Goal: Task Accomplishment & Management: Complete application form

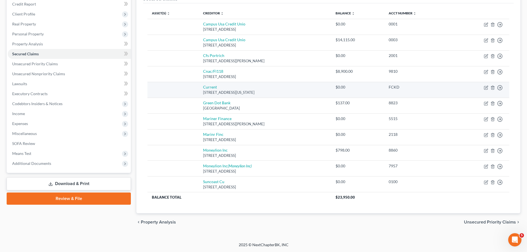
scroll to position [41, 0]
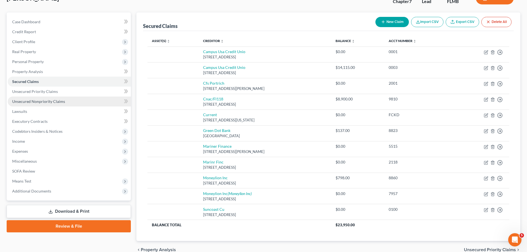
click at [41, 97] on link "Unsecured Nonpriority Claims" at bounding box center [69, 102] width 123 height 10
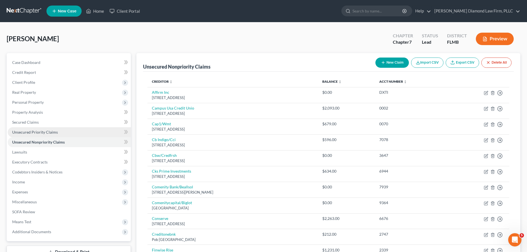
click at [45, 129] on link "Unsecured Priority Claims" at bounding box center [69, 132] width 123 height 10
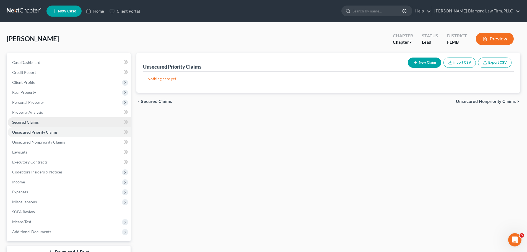
click at [41, 120] on link "Secured Claims" at bounding box center [69, 122] width 123 height 10
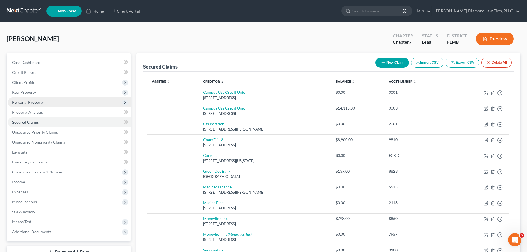
click at [21, 103] on span "Personal Property" at bounding box center [28, 102] width 32 height 5
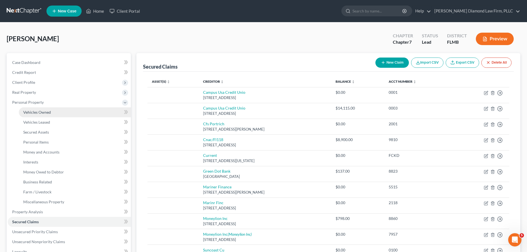
click at [27, 114] on span "Vehicles Owned" at bounding box center [37, 112] width 28 height 5
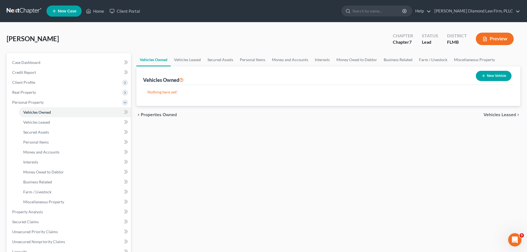
drag, startPoint x: 30, startPoint y: 13, endPoint x: 30, endPoint y: 0, distance: 13.3
click at [30, 13] on link at bounding box center [24, 11] width 35 height 10
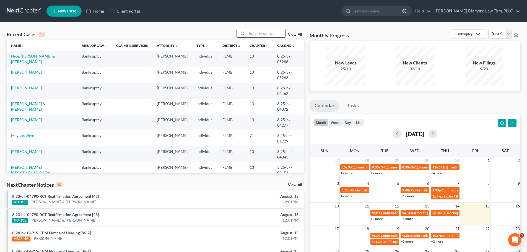
click at [256, 34] on input "search" at bounding box center [266, 33] width 39 height 8
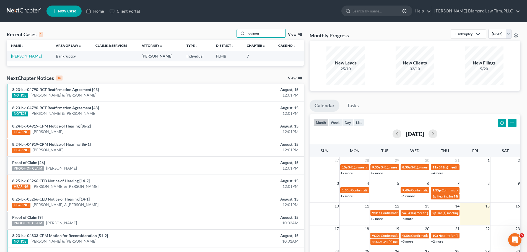
type input "quinon"
click at [32, 56] on link "[PERSON_NAME]" at bounding box center [26, 56] width 31 height 5
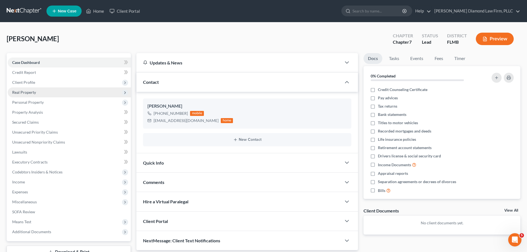
click at [35, 93] on span "Real Property" at bounding box center [24, 92] width 24 height 5
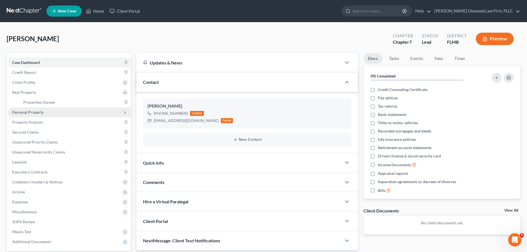
click at [32, 115] on span "Personal Property" at bounding box center [69, 112] width 123 height 10
click at [30, 115] on link "Vehicles Owned" at bounding box center [75, 112] width 112 height 10
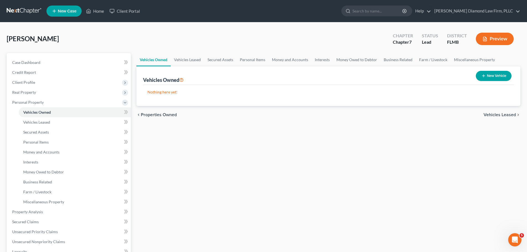
click at [504, 74] on button "New Vehicle" at bounding box center [494, 76] width 36 height 10
select select "0"
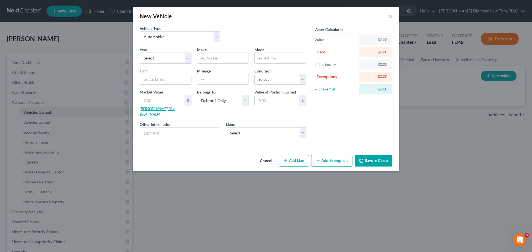
click at [156, 108] on link "Kelly Blue Book" at bounding box center [157, 111] width 35 height 10
click at [174, 58] on select "Select 2026 2025 2024 2023 2022 2021 2020 2019 2018 2017 2016 2015 2014 2013 20…" at bounding box center [166, 58] width 52 height 11
select select "12"
click at [140, 53] on select "Select 2026 2025 2024 2023 2022 2021 2020 2019 2018 2017 2016 2015 2014 2013 20…" at bounding box center [166, 58] width 52 height 11
click at [229, 56] on input "text" at bounding box center [222, 58] width 51 height 11
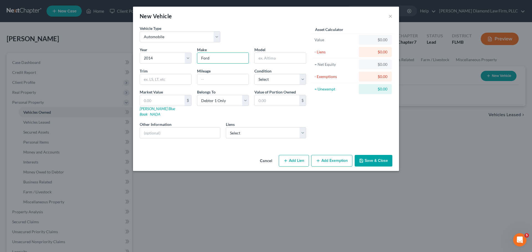
type input "Ford"
click at [276, 60] on input "text" at bounding box center [279, 58] width 51 height 11
type input "F-150"
type input "149000"
click at [292, 83] on select "Select Excellent Very Good Good Fair Poor" at bounding box center [280, 79] width 52 height 11
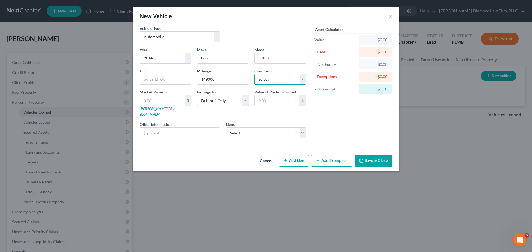
select select "3"
click at [254, 74] on select "Select Excellent Very Good Good Fair Poor" at bounding box center [280, 79] width 52 height 11
click at [156, 128] on input "text" at bounding box center [180, 133] width 80 height 11
click at [168, 130] on input "VIN:" at bounding box center [180, 133] width 80 height 11
drag, startPoint x: 201, startPoint y: 126, endPoint x: 152, endPoint y: 140, distance: 50.8
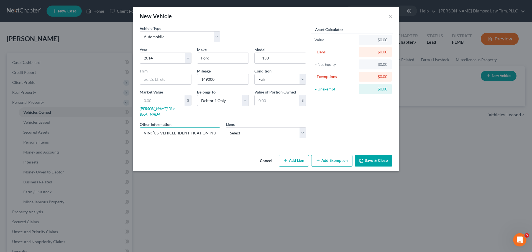
click at [152, 140] on div "Vehicle Type Select Automobile Truck Trailer Watercraft Aircraft Motor Home Atv…" at bounding box center [266, 88] width 266 height 127
type input "VIN: 1FTEX1CM6EKF51485"
click at [263, 58] on input "F-150" at bounding box center [279, 58] width 51 height 11
type input "F150"
click at [162, 99] on input "text" at bounding box center [162, 100] width 45 height 11
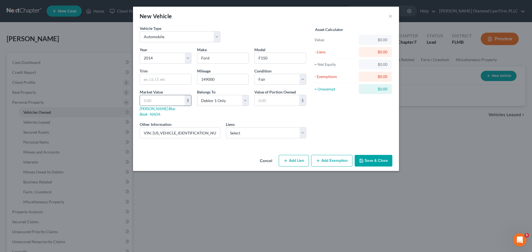
type input "4"
type input "4.00"
type input "49"
type input "49.00"
type input "492"
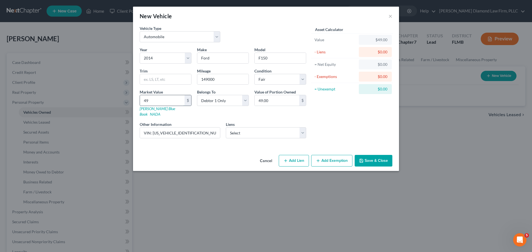
type input "492.00"
type input "4923"
type input "4,923.00"
type input "4,923"
click at [166, 101] on input "4,923" at bounding box center [162, 100] width 45 height 11
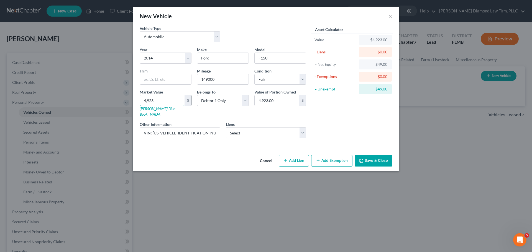
click at [166, 101] on input "4,923" at bounding box center [162, 100] width 45 height 11
click at [269, 127] on select "Select Campus Usa Credit Unio - $14,115.00 Cnac/Fl118 - $8,900.00 Moneylion Inc…" at bounding box center [266, 132] width 81 height 11
click at [159, 77] on input "text" at bounding box center [165, 79] width 51 height 11
click at [164, 96] on input "4,923" at bounding box center [162, 100] width 45 height 11
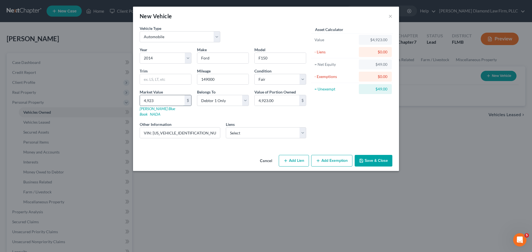
click at [164, 96] on input "4,923" at bounding box center [162, 100] width 45 height 11
click at [160, 83] on input "text" at bounding box center [165, 79] width 51 height 11
click at [383, 158] on button "Save & Close" at bounding box center [373, 161] width 38 height 12
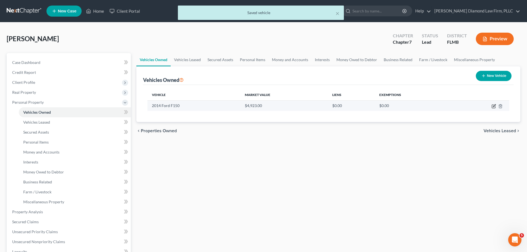
click at [494, 106] on icon "button" at bounding box center [494, 105] width 2 height 2
select select "0"
select select "12"
select select "3"
select select "0"
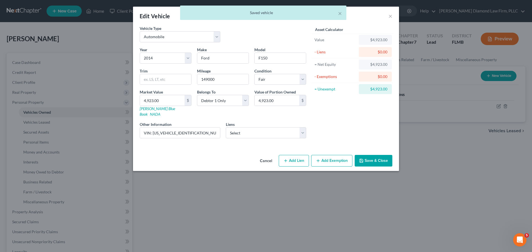
click at [376, 157] on button "Save & Close" at bounding box center [373, 161] width 38 height 12
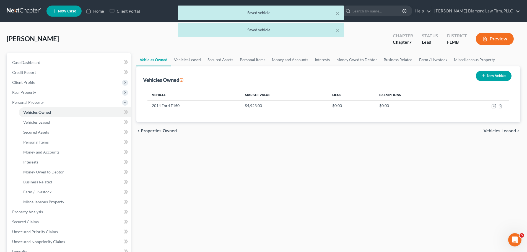
click at [483, 77] on icon "button" at bounding box center [484, 76] width 4 height 4
select select "0"
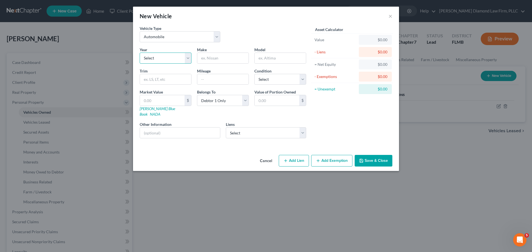
click at [163, 58] on select "Select 2026 2025 2024 2023 2022 2021 2020 2019 2018 2017 2016 2015 2014 2013 20…" at bounding box center [166, 58] width 52 height 11
select select "12"
click at [140, 53] on select "Select 2026 2025 2024 2023 2022 2021 2020 2019 2018 2017 2016 2015 2014 2013 20…" at bounding box center [166, 58] width 52 height 11
click at [224, 58] on input "text" at bounding box center [222, 58] width 51 height 11
type input "k"
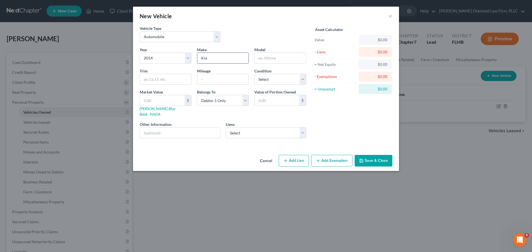
type input "Kia"
type input "Soul"
click at [208, 81] on input "text" at bounding box center [222, 79] width 51 height 11
type input "166467"
click at [279, 85] on select "Select Excellent Very Good Good Fair Poor" at bounding box center [280, 79] width 52 height 11
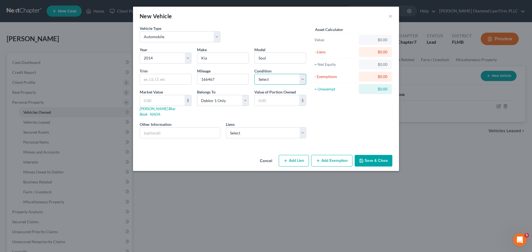
select select "3"
click at [254, 74] on select "Select Excellent Very Good Good Fair Poor" at bounding box center [280, 79] width 52 height 11
click at [162, 131] on input "text" at bounding box center [180, 133] width 80 height 11
type input "v"
click at [184, 128] on input "VIN:" at bounding box center [180, 133] width 80 height 11
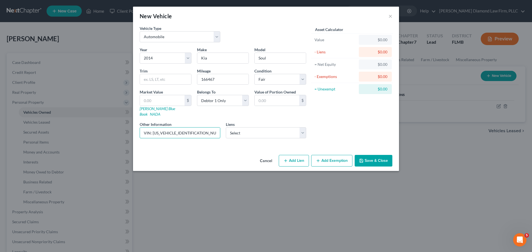
drag, startPoint x: 195, startPoint y: 129, endPoint x: 153, endPoint y: 142, distance: 44.4
click at [153, 142] on div "Vehicle Type Select Automobile Truck Trailer Watercraft Aircraft Motor Home Atv…" at bounding box center [266, 88] width 266 height 127
type input "VIN: KNDJN2A26E7701383"
click at [150, 109] on link "Kelly Blue Book" at bounding box center [157, 111] width 35 height 10
click at [163, 102] on input "text" at bounding box center [162, 100] width 45 height 11
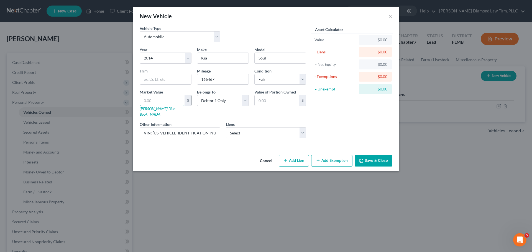
type input "2"
type input "2.00"
type input "24"
type input "24.00"
type input "248"
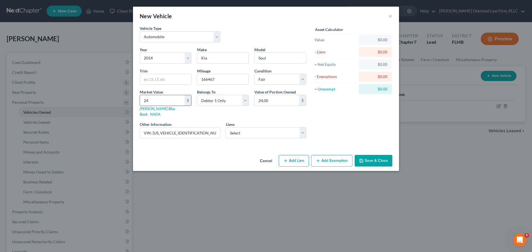
type input "248.00"
type input "2480"
type input "2,480.00"
type input "2,480"
click at [373, 155] on button "Save & Close" at bounding box center [373, 161] width 38 height 12
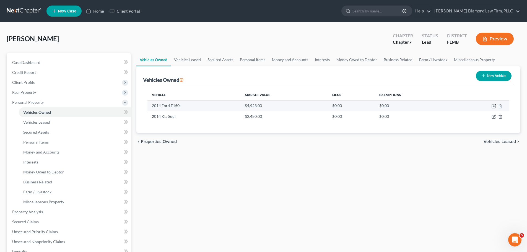
click at [494, 106] on icon "button" at bounding box center [494, 106] width 4 height 4
select select "0"
select select "12"
select select "3"
select select "0"
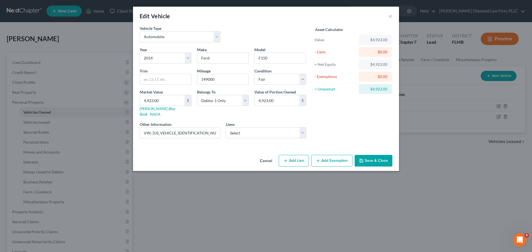
click at [326, 155] on button "Add Exemption" at bounding box center [331, 161] width 41 height 12
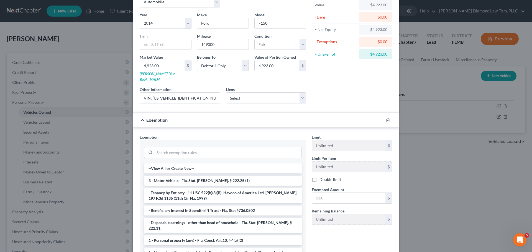
scroll to position [55, 0]
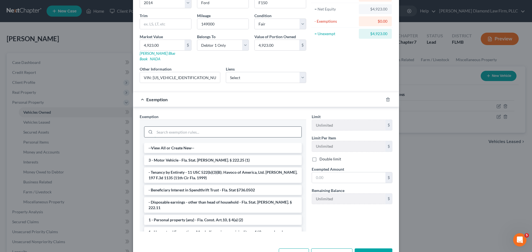
click at [217, 127] on input "search" at bounding box center [228, 132] width 147 height 11
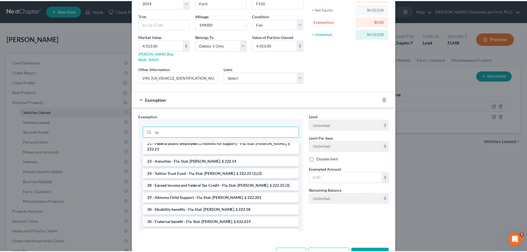
scroll to position [69, 0]
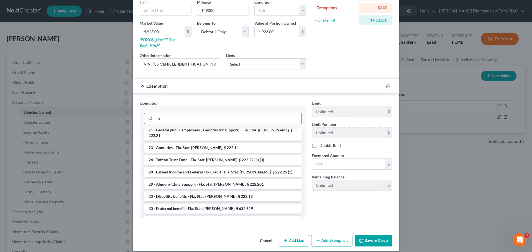
type input "in"
click at [266, 236] on button "Cancel" at bounding box center [265, 241] width 21 height 11
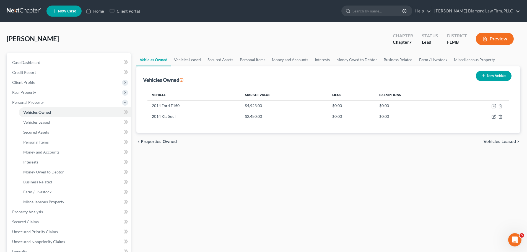
click at [223, 139] on div "chevron_left Properties Owned Vehicles Leased chevron_right" at bounding box center [329, 142] width 384 height 18
click at [190, 58] on link "Vehicles Leased" at bounding box center [188, 59] width 34 height 13
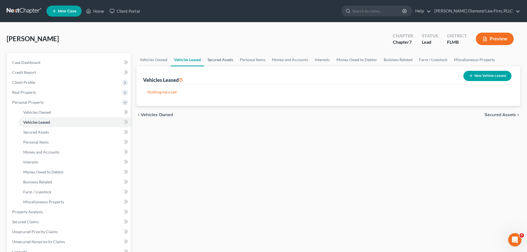
click at [235, 59] on link "Secured Assets" at bounding box center [220, 59] width 32 height 13
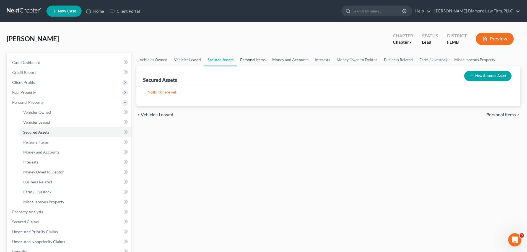
click at [247, 59] on link "Personal Items" at bounding box center [253, 59] width 32 height 13
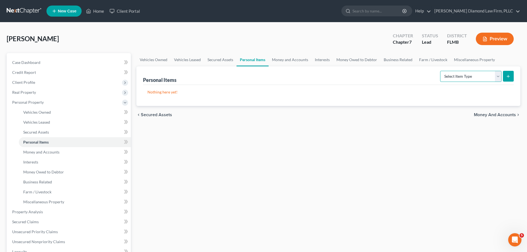
click at [462, 76] on select "Select Item Type Clothing Collectibles Of Value Electronics Firearms Household …" at bounding box center [471, 76] width 61 height 11
select select "electronics"
click at [441, 71] on select "Select Item Type Clothing Collectibles Of Value Electronics Firearms Household …" at bounding box center [471, 76] width 61 height 11
click at [508, 77] on icon "submit" at bounding box center [508, 76] width 4 height 4
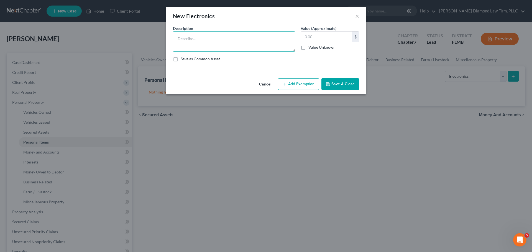
click at [197, 39] on textarea at bounding box center [234, 41] width 122 height 20
type textarea "Televisions"
type input "200"
click at [342, 83] on button "Save & Close" at bounding box center [340, 84] width 38 height 12
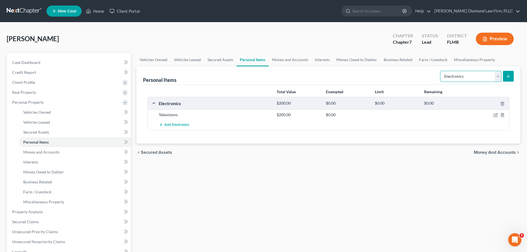
click at [477, 73] on select "Select Item Type Clothing Collectibles Of Value Electronics Firearms Household …" at bounding box center [471, 76] width 61 height 11
select select "household_goods"
click at [441, 71] on select "Select Item Type Clothing Collectibles Of Value Electronics Firearms Household …" at bounding box center [471, 76] width 61 height 11
click at [508, 75] on icon "submit" at bounding box center [508, 76] width 4 height 4
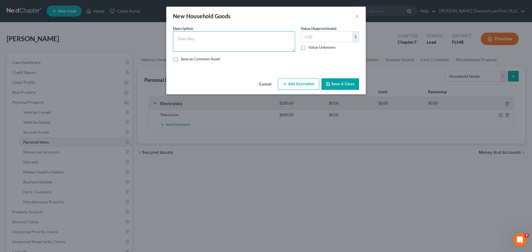
click at [196, 37] on textarea at bounding box center [234, 41] width 122 height 20
type textarea "Beds, nightstands, dressers, lamps, couch, dining table, dinner chairs, washer/…"
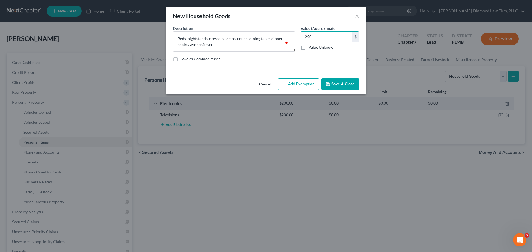
type input "250"
click at [357, 84] on button "Save & Close" at bounding box center [340, 84] width 38 height 12
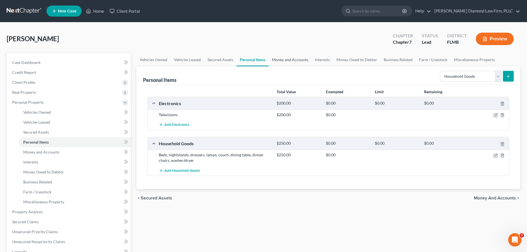
click at [288, 63] on link "Money and Accounts" at bounding box center [290, 59] width 43 height 13
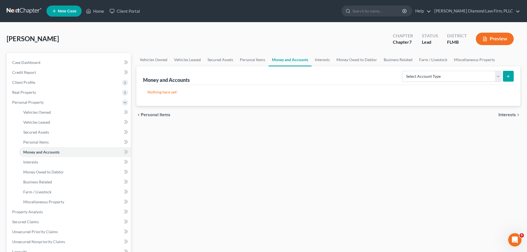
click at [205, 145] on div "Vehicles Owned Vehicles Leased Secured Assets Personal Items Money and Accounts…" at bounding box center [329, 213] width 390 height 320
drag, startPoint x: 439, startPoint y: 76, endPoint x: 442, endPoint y: 76, distance: 3.1
click at [439, 76] on select "Select Account Type Brokerage Cash on Hand Certificates of Deposit Checking Acc…" at bounding box center [452, 76] width 100 height 11
select select "savings"
click at [403, 71] on select "Select Account Type Brokerage Cash on Hand Certificates of Deposit Checking Acc…" at bounding box center [452, 76] width 100 height 11
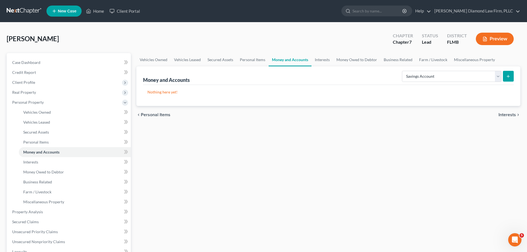
click at [506, 76] on button "submit" at bounding box center [508, 76] width 11 height 11
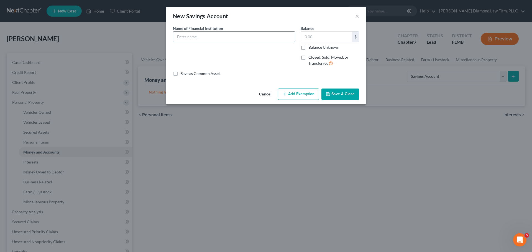
click at [249, 35] on input "text" at bounding box center [234, 37] width 122 height 11
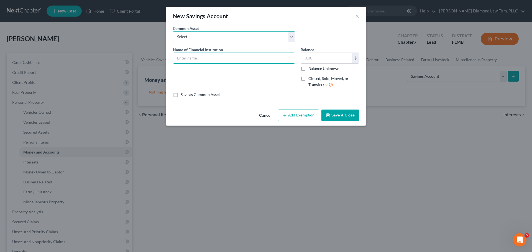
click at [249, 35] on select "Select Achieva Truist Navy Federal CU SunTrust PNC Bank Suncoast Credit Union W…" at bounding box center [234, 36] width 122 height 11
select select "10"
click at [173, 31] on select "Select Achieva Truist Navy Federal CU SunTrust PNC Bank Suncoast Credit Union W…" at bounding box center [234, 36] width 122 height 11
click at [217, 61] on input "Bank of America" at bounding box center [234, 58] width 122 height 11
type input "Bank of America Savings #6025"
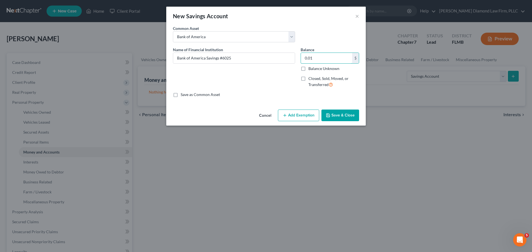
type input "0.01"
click at [344, 115] on button "Save & Close" at bounding box center [340, 116] width 38 height 12
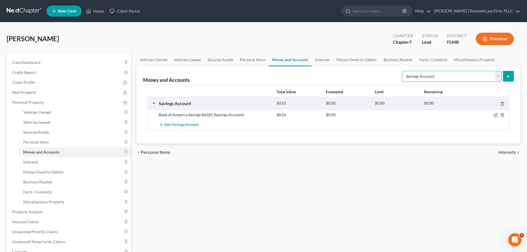
click at [425, 75] on select "Select Account Type Brokerage Cash on Hand Certificates of Deposit Checking Acc…" at bounding box center [452, 76] width 100 height 11
select select "checking"
click at [403, 71] on select "Select Account Type Brokerage Cash on Hand Certificates of Deposit Checking Acc…" at bounding box center [452, 76] width 100 height 11
click at [507, 76] on icon "submit" at bounding box center [508, 76] width 4 height 4
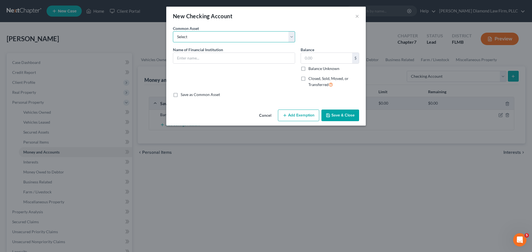
click at [206, 37] on select "Select Chase Bank Achieva Truist Regions Truist Navy Federal CU Bank of America…" at bounding box center [234, 36] width 122 height 11
select select "6"
click at [173, 31] on select "Select Chase Bank Achieva Truist Regions Truist Navy Federal CU Bank of America…" at bounding box center [234, 36] width 122 height 11
type input "Bank of America"
type input "0"
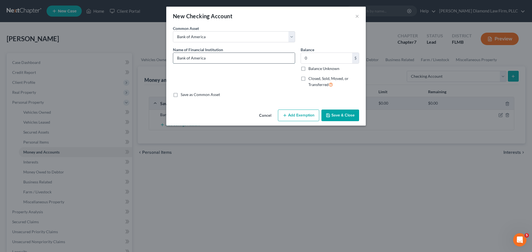
click at [209, 56] on input "Bank of America" at bounding box center [234, 58] width 122 height 11
type input "Bank of America Checking #6012"
type input "0.13"
click at [346, 115] on button "Save & Close" at bounding box center [340, 116] width 38 height 12
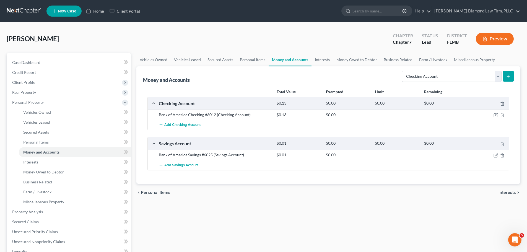
click at [511, 75] on icon "submit" at bounding box center [508, 76] width 4 height 4
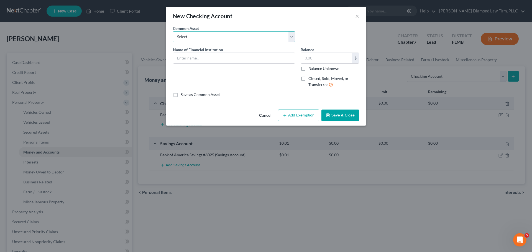
click at [221, 37] on select "Select Chase Bank Achieva Truist Regions Truist Navy Federal CU Bank of America…" at bounding box center [234, 36] width 122 height 11
select select "6"
click at [173, 31] on select "Select Chase Bank Achieva Truist Regions Truist Navy Federal CU Bank of America…" at bounding box center [234, 36] width 122 height 11
type input "Bank of America"
type input "0"
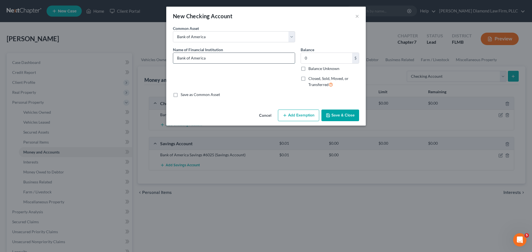
click at [215, 59] on input "Bank of America" at bounding box center [234, 58] width 122 height 11
type input "Bank of America Checking #9741"
drag, startPoint x: 337, startPoint y: 115, endPoint x: 489, endPoint y: 76, distance: 156.7
click at [337, 115] on button "Save & Close" at bounding box center [340, 116] width 38 height 12
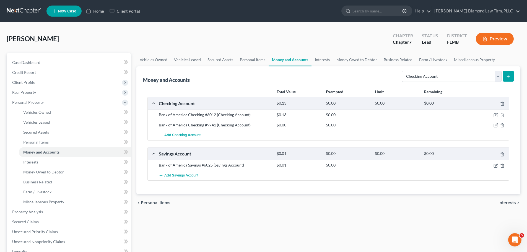
click at [506, 76] on button "submit" at bounding box center [508, 76] width 11 height 11
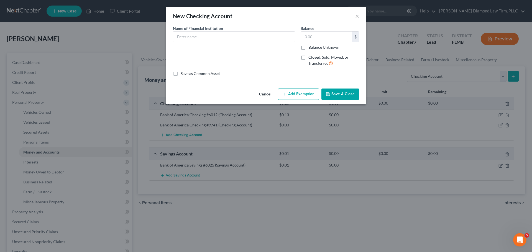
click at [0, 0] on select "Select" at bounding box center [0, 0] width 0 height 0
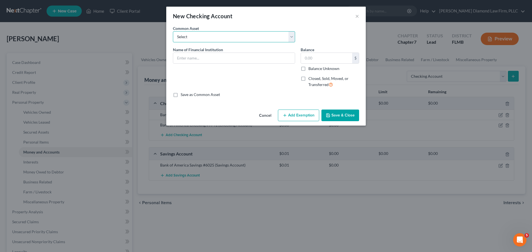
select select "6"
click at [173, 31] on select "Select Chase Bank Achieva Truist Regions Truist Navy Federal CU Bank of America…" at bounding box center [234, 36] width 122 height 11
type input "Bank of America"
type input "0"
click at [222, 59] on input "Bank of America" at bounding box center [234, 58] width 122 height 11
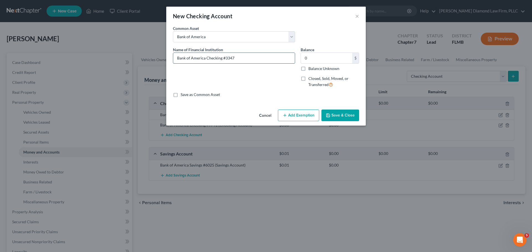
type input "Bank of America Checking #3347"
type input "500.66"
click at [330, 114] on icon "button" at bounding box center [328, 115] width 4 height 4
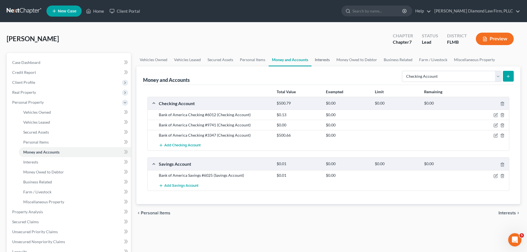
click at [317, 60] on link "Interests" at bounding box center [323, 59] width 22 height 13
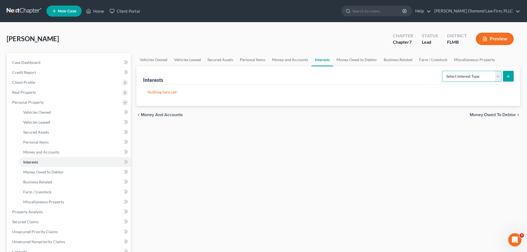
click at [465, 77] on select "Select Interest Type 401K Annuity Bond Education IRA Government Bond Government…" at bounding box center [472, 76] width 60 height 11
click at [39, 211] on span "Property Analysis" at bounding box center [27, 212] width 31 height 5
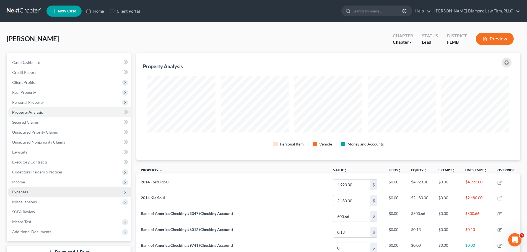
scroll to position [107, 384]
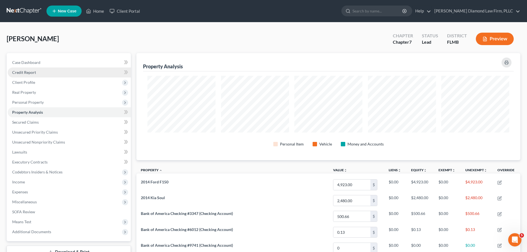
click at [39, 73] on link "Credit Report" at bounding box center [69, 73] width 123 height 10
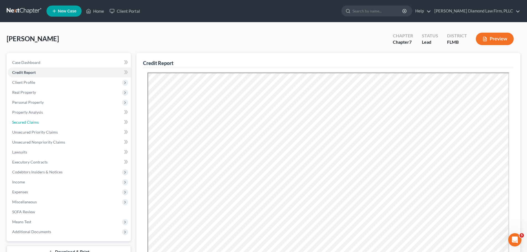
drag, startPoint x: 44, startPoint y: 124, endPoint x: 129, endPoint y: 123, distance: 85.6
click at [44, 124] on link "Secured Claims" at bounding box center [69, 122] width 123 height 10
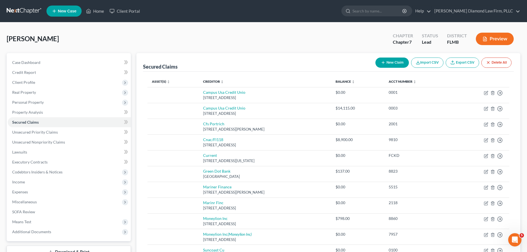
click at [494, 63] on button "Delete All" at bounding box center [497, 63] width 30 height 10
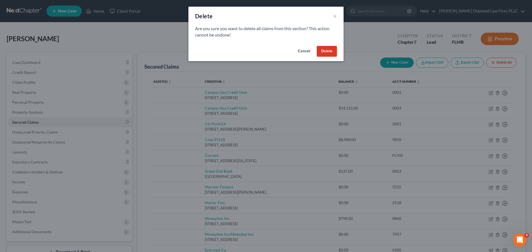
click at [333, 51] on button "Delete" at bounding box center [326, 51] width 20 height 11
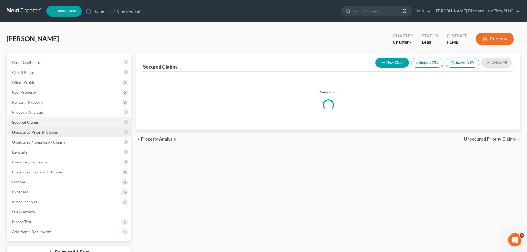
click at [34, 133] on span "Unsecured Priority Claims" at bounding box center [35, 132] width 46 height 5
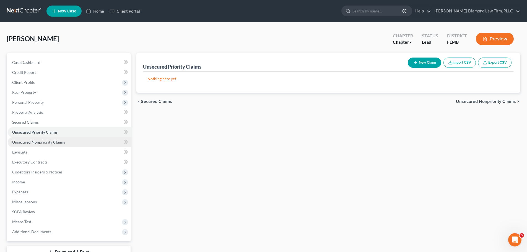
click at [34, 142] on span "Unsecured Nonpriority Claims" at bounding box center [38, 142] width 53 height 5
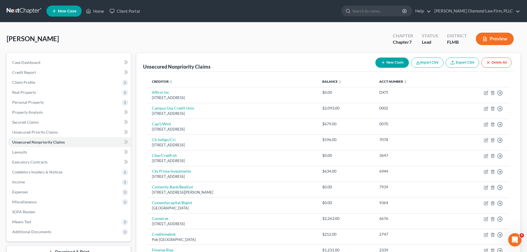
click at [498, 63] on button "Delete All" at bounding box center [497, 63] width 30 height 10
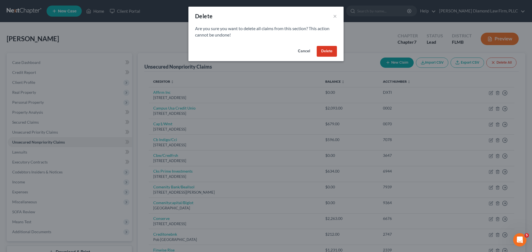
click at [331, 47] on button "Delete" at bounding box center [326, 51] width 20 height 11
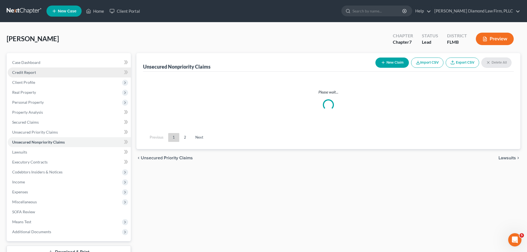
click at [37, 74] on link "Credit Report" at bounding box center [69, 73] width 123 height 10
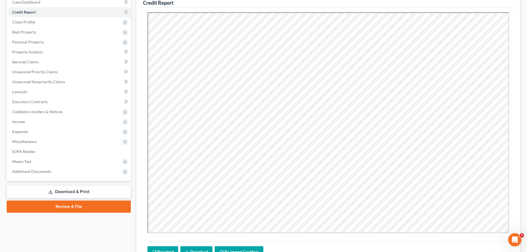
scroll to position [111, 0]
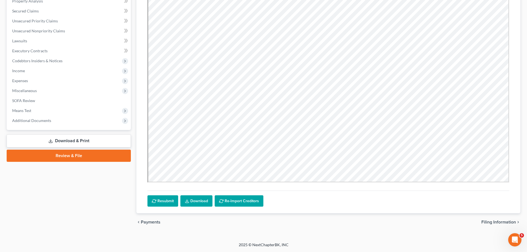
click at [152, 200] on icon "button" at bounding box center [154, 201] width 4 height 4
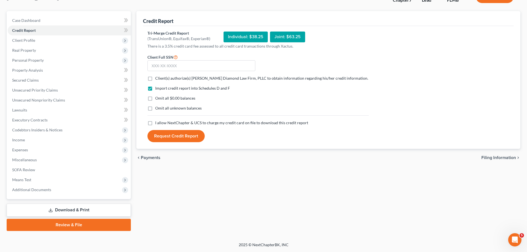
scroll to position [42, 0]
click at [162, 77] on span "Client(s) authorize(s) Ziegler Diamond Law Firm, PLLC to obtain information reg…" at bounding box center [261, 78] width 213 height 5
click at [161, 77] on input "Client(s) authorize(s) Ziegler Diamond Law Firm, PLLC to obtain information reg…" at bounding box center [160, 78] width 4 height 4
checkbox input "true"
click at [158, 121] on span "I allow NextChapter & UCS to charge my credit card on file to download this cre…" at bounding box center [231, 122] width 153 height 5
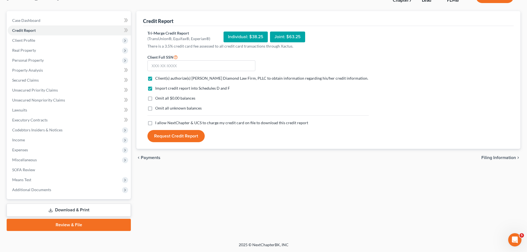
click at [158, 121] on input "I allow NextChapter & UCS to charge my credit card on file to download this cre…" at bounding box center [160, 122] width 4 height 4
checkbox input "true"
click at [200, 67] on input "text" at bounding box center [202, 65] width 108 height 11
type input "128-64-7954"
click at [185, 136] on button "Request Credit Report" at bounding box center [176, 136] width 57 height 12
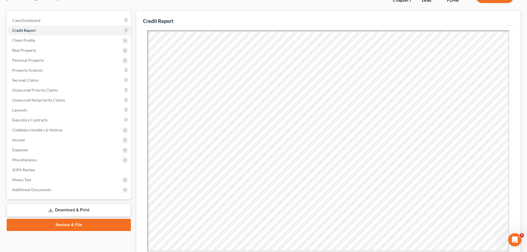
scroll to position [0, 0]
click at [42, 83] on link "Secured Claims" at bounding box center [69, 80] width 123 height 10
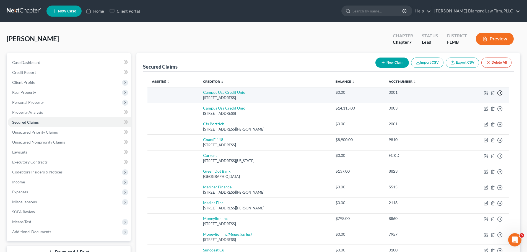
click at [498, 94] on icon "button" at bounding box center [501, 93] width 6 height 6
click at [479, 103] on link "Move to F" at bounding box center [475, 106] width 46 height 9
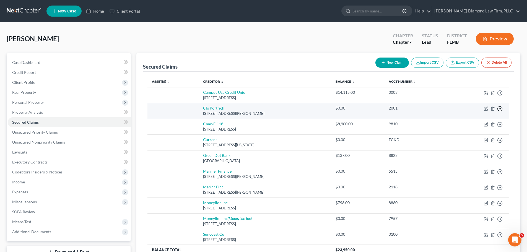
click at [500, 96] on icon "button" at bounding box center [501, 93] width 6 height 6
click at [478, 123] on link "Move to F" at bounding box center [475, 121] width 46 height 9
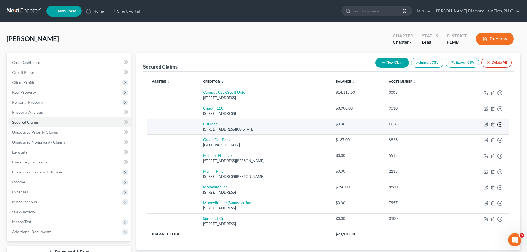
click at [500, 96] on icon "button" at bounding box center [501, 93] width 6 height 6
click at [480, 136] on link "Move to F" at bounding box center [475, 137] width 46 height 9
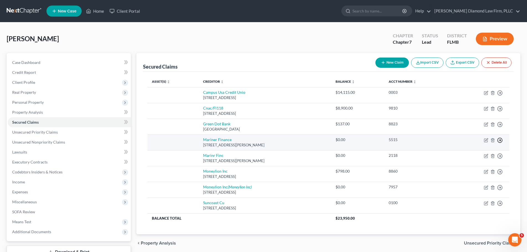
click at [501, 96] on icon "button" at bounding box center [501, 93] width 6 height 6
click at [481, 153] on link "Move to F" at bounding box center [475, 153] width 46 height 9
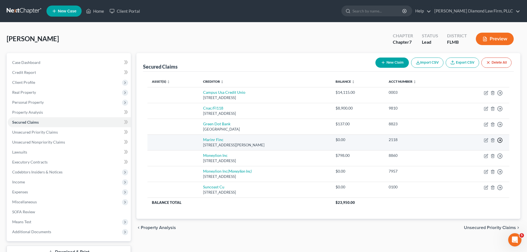
click at [502, 96] on icon "button" at bounding box center [501, 93] width 6 height 6
click at [486, 151] on link "Move to F" at bounding box center [475, 153] width 46 height 9
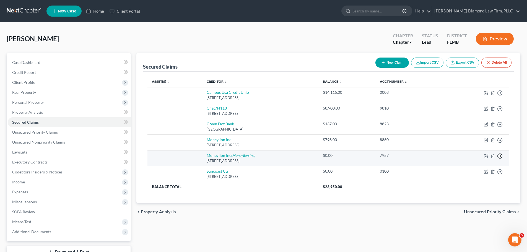
click at [499, 96] on icon "button" at bounding box center [501, 93] width 6 height 6
click at [483, 166] on link "Move to F" at bounding box center [475, 169] width 46 height 9
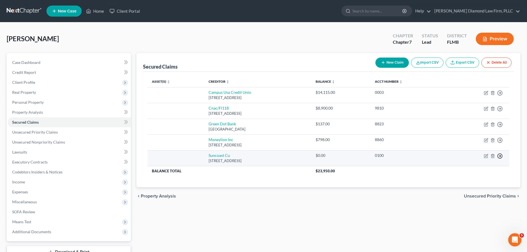
click at [501, 94] on polyline "button" at bounding box center [500, 93] width 1 height 2
click at [474, 169] on link "Move to F" at bounding box center [475, 169] width 46 height 9
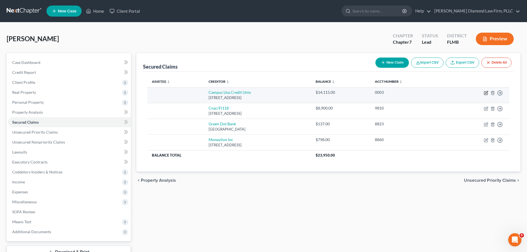
click at [487, 92] on icon "button" at bounding box center [487, 92] width 2 height 2
select select "9"
select select "0"
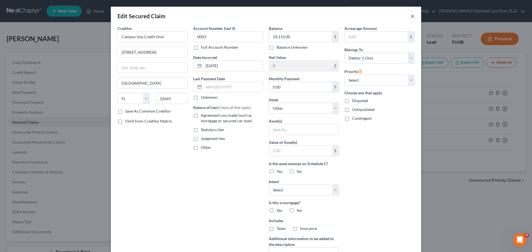
click at [410, 17] on button "×" at bounding box center [412, 16] width 4 height 7
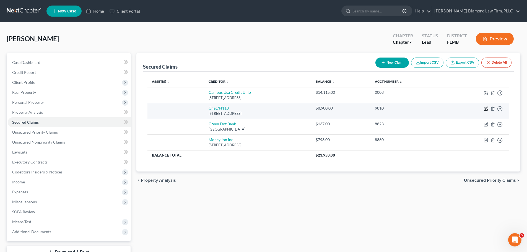
click at [488, 108] on icon "button" at bounding box center [487, 108] width 2 height 2
select select "9"
select select "0"
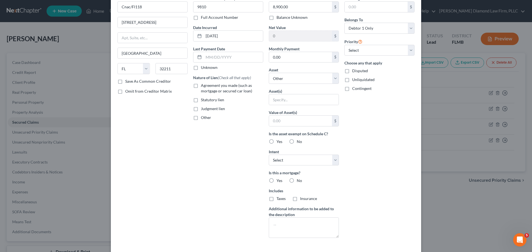
scroll to position [71, 0]
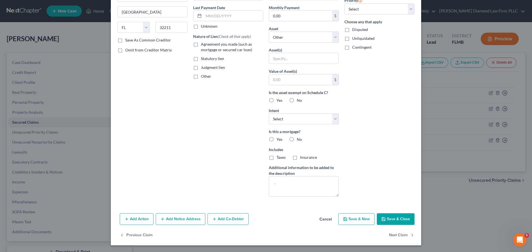
click at [138, 218] on button "Add Action" at bounding box center [137, 219] width 34 height 12
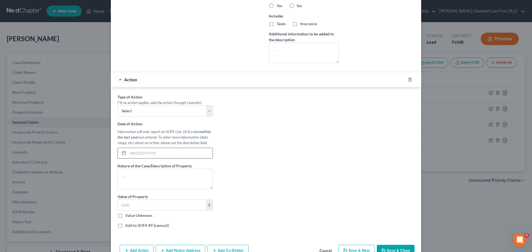
scroll to position [210, 0]
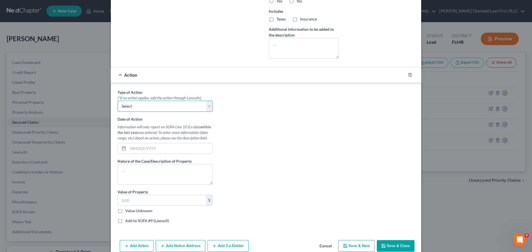
click at [140, 109] on select "Select Repossession Garnishment Foreclosure Personal Injury Attached, Seized, O…" at bounding box center [164, 106] width 95 height 11
select select "0"
click at [117, 101] on select "Select Repossession Garnishment Foreclosure Personal Injury Attached, Seized, O…" at bounding box center [164, 106] width 95 height 11
click at [140, 148] on input "text" at bounding box center [170, 148] width 84 height 11
type input "03/31/2025"
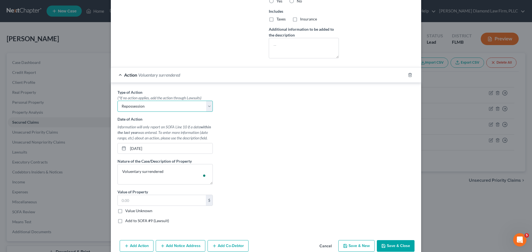
click at [155, 112] on select "Select Repossession Garnishment Foreclosure Personal Injury Attached, Seized, O…" at bounding box center [164, 106] width 95 height 11
click at [155, 111] on select "Select Repossession Garnishment Foreclosure Personal Injury Attached, Seized, O…" at bounding box center [164, 106] width 95 height 11
click at [164, 170] on textarea "Voluentary surrendered" at bounding box center [164, 174] width 95 height 20
click at [166, 171] on textarea "Voluntarily surrendered" at bounding box center [164, 174] width 95 height 20
type textarea "Voluntarily surrendered Honda Pilot"
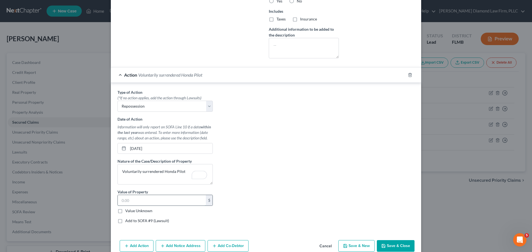
click at [159, 198] on input "text" at bounding box center [162, 200] width 88 height 11
type input "8,000"
click at [387, 243] on button "Save & Close" at bounding box center [396, 246] width 38 height 12
select select
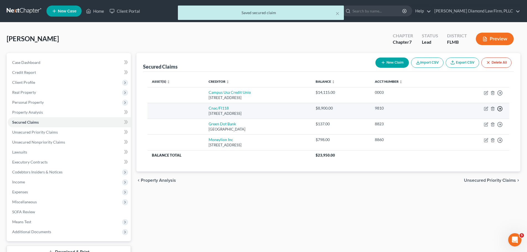
click at [500, 96] on icon "button" at bounding box center [501, 93] width 6 height 6
click at [470, 119] on link "Move to F" at bounding box center [475, 121] width 46 height 9
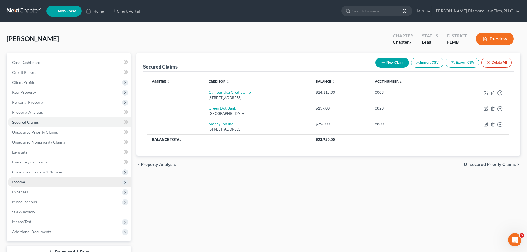
click at [41, 182] on span "Income" at bounding box center [69, 182] width 123 height 10
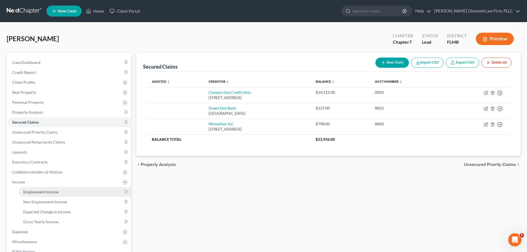
click at [35, 191] on span "Employment Income" at bounding box center [40, 192] width 35 height 5
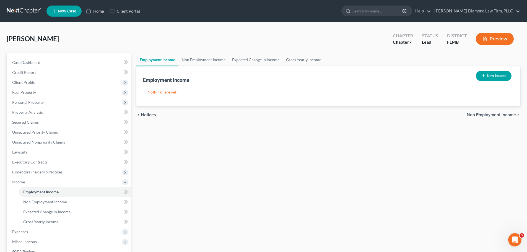
click at [482, 74] on icon "button" at bounding box center [484, 76] width 4 height 4
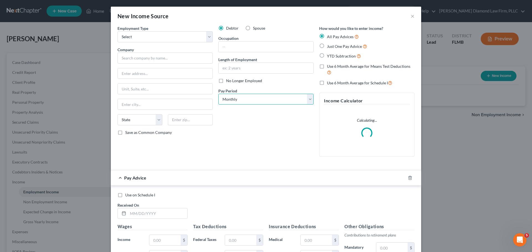
click at [224, 97] on select "Select Monthly Twice Monthly Every Other Week Weekly" at bounding box center [265, 99] width 95 height 11
select select "2"
click at [218, 94] on select "Select Monthly Twice Monthly Every Other Week Weekly" at bounding box center [265, 99] width 95 height 11
click at [159, 39] on select "Select Full or Part Time Employment Self Employment" at bounding box center [164, 36] width 95 height 11
select select "0"
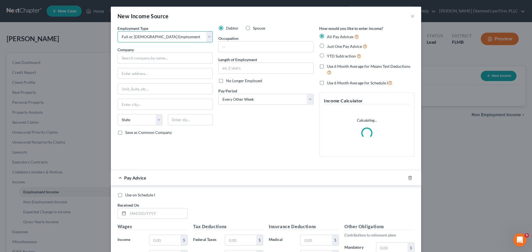
click at [117, 31] on select "Select Full or Part Time Employment Self Employment" at bounding box center [164, 36] width 95 height 11
click at [149, 58] on input "text" at bounding box center [164, 58] width 95 height 11
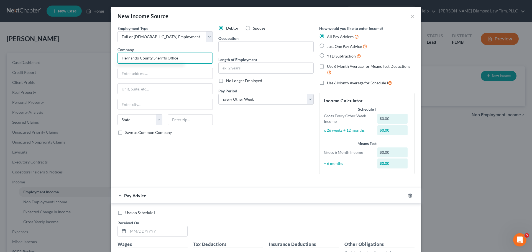
type input "Hernando County Sheriffs Office"
type input "PO Box 10070"
type input "Brooksville"
select select "9"
type input "34603"
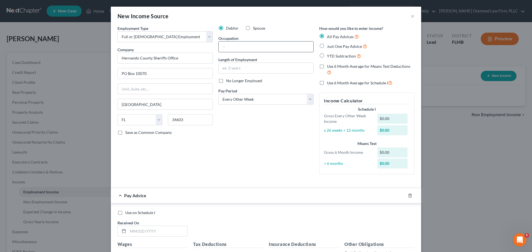
click at [264, 49] on input "text" at bounding box center [265, 47] width 95 height 11
type input "Corrections/Law Enforcement"
type input "15 years"
click at [409, 196] on icon "button" at bounding box center [410, 196] width 4 height 4
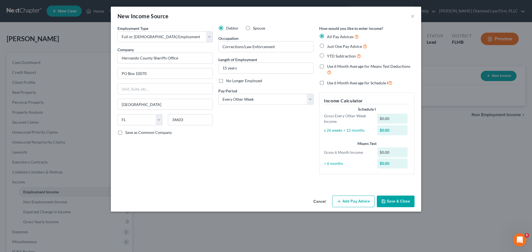
click at [401, 202] on button "Save & Close" at bounding box center [396, 202] width 38 height 12
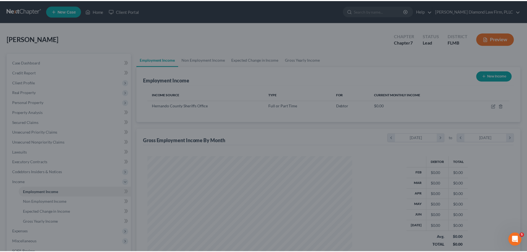
scroll to position [276780, 276666]
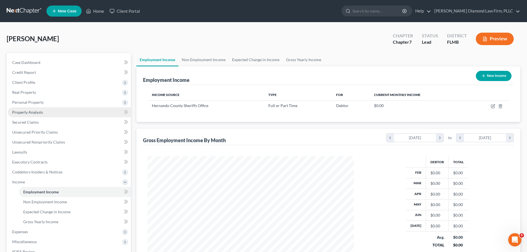
click at [46, 113] on link "Property Analysis" at bounding box center [69, 112] width 123 height 10
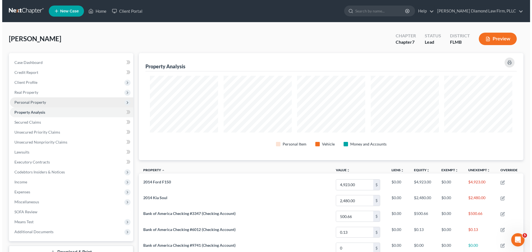
scroll to position [107, 384]
click at [44, 99] on span "Personal Property" at bounding box center [69, 102] width 123 height 10
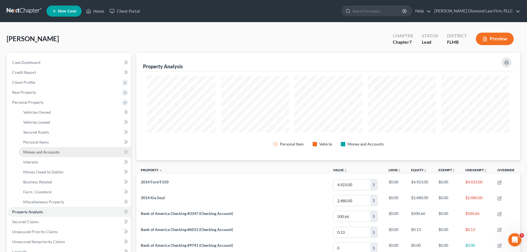
click at [42, 153] on span "Money and Accounts" at bounding box center [41, 152] width 36 height 5
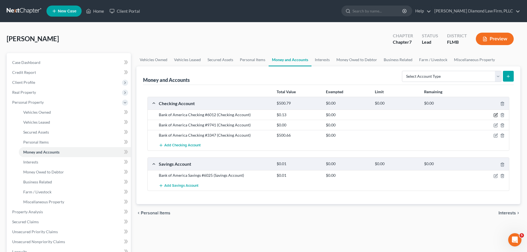
click at [495, 114] on icon "button" at bounding box center [496, 115] width 4 height 4
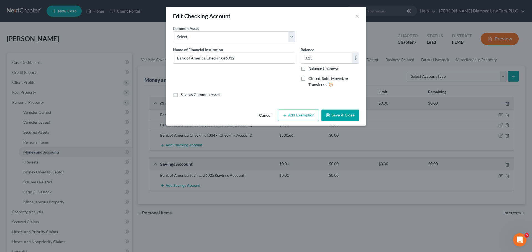
click at [302, 114] on button "Add Exemption" at bounding box center [298, 116] width 41 height 12
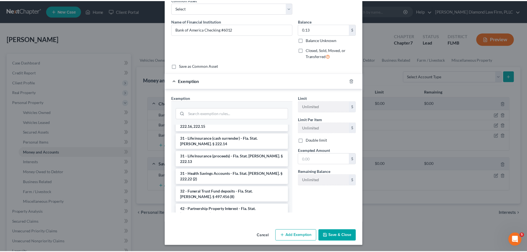
scroll to position [29, 0]
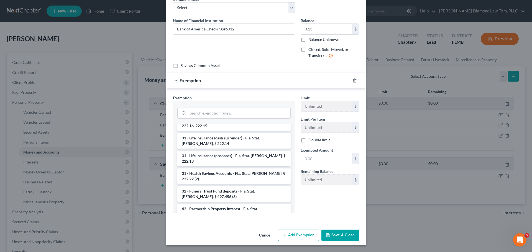
click at [259, 234] on button "Cancel" at bounding box center [264, 235] width 21 height 11
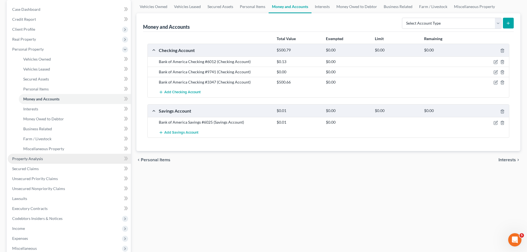
scroll to position [55, 0]
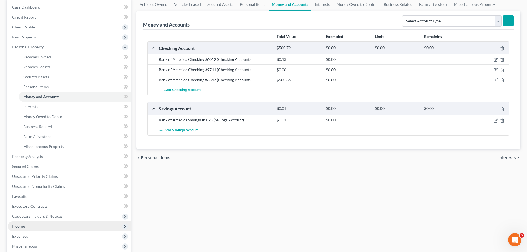
click at [34, 225] on span "Income" at bounding box center [69, 227] width 123 height 10
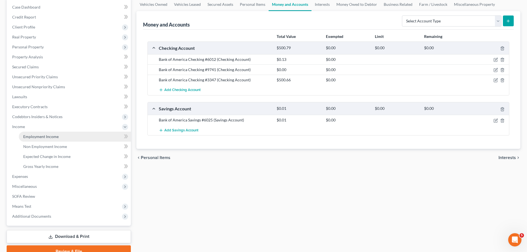
click at [41, 136] on span "Employment Income" at bounding box center [40, 136] width 35 height 5
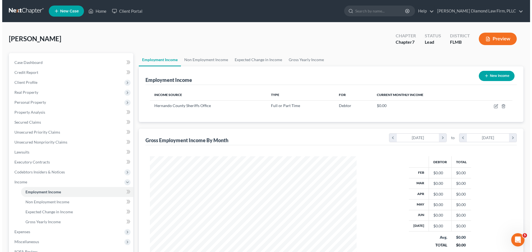
scroll to position [103, 218]
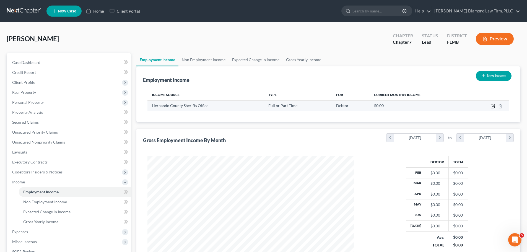
click at [491, 107] on icon "button" at bounding box center [492, 106] width 3 height 3
select select "0"
select select "9"
select select "2"
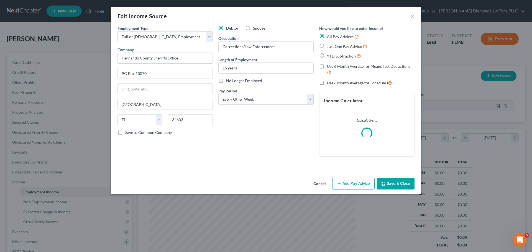
scroll to position [104, 220]
drag, startPoint x: 341, startPoint y: 183, endPoint x: 226, endPoint y: 155, distance: 117.4
click at [341, 183] on icon "button" at bounding box center [339, 184] width 4 height 4
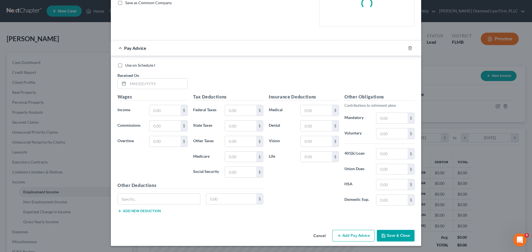
scroll to position [130, 0]
click at [153, 85] on input "text" at bounding box center [157, 83] width 59 height 11
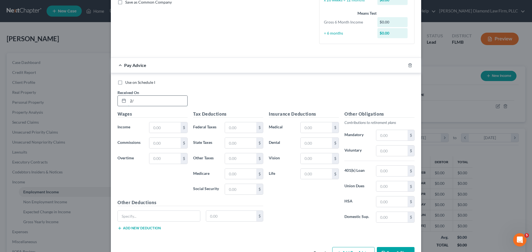
type input "2"
type input "02/13/2025"
click at [164, 128] on input "text" at bounding box center [164, 127] width 31 height 11
type input "3,576.38"
click at [240, 187] on input "text" at bounding box center [240, 189] width 31 height 11
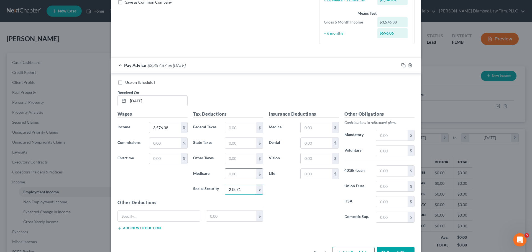
type input "218.71"
click at [242, 174] on input "text" at bounding box center [240, 174] width 31 height 11
type input "51.15"
click at [320, 138] on div "$" at bounding box center [319, 143] width 38 height 11
click at [319, 140] on input "text" at bounding box center [315, 143] width 31 height 11
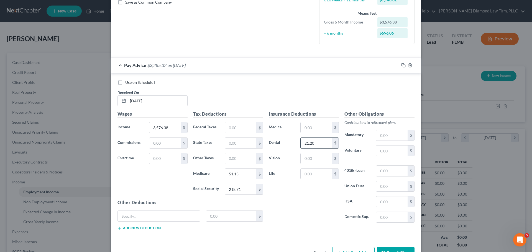
type input "21.20"
type input "7.53"
click at [233, 130] on input "text" at bounding box center [240, 127] width 31 height 11
type input "276.09"
click at [158, 211] on input "text" at bounding box center [159, 216] width 82 height 11
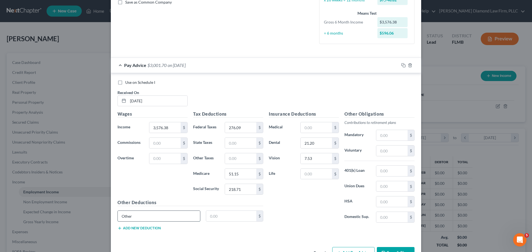
type input "Other"
click at [220, 220] on input "text" at bounding box center [231, 216] width 50 height 11
type input "2"
type input "130.29"
click at [401, 63] on icon "button" at bounding box center [402, 64] width 2 height 2
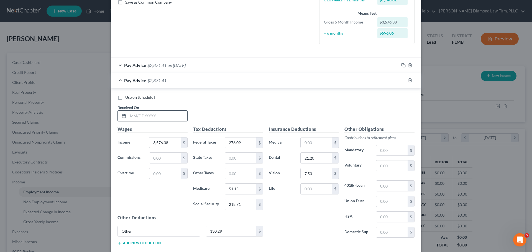
click at [140, 115] on input "text" at bounding box center [157, 116] width 59 height 11
type input "02/27/2025"
click at [249, 206] on input "218.71" at bounding box center [240, 204] width 31 height 11
click at [244, 205] on input "218.71" at bounding box center [240, 204] width 31 height 11
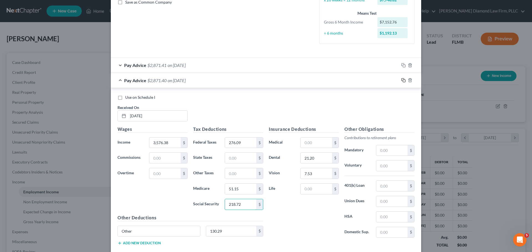
type input "218.72"
click at [403, 81] on rect "button" at bounding box center [404, 81] width 2 height 2
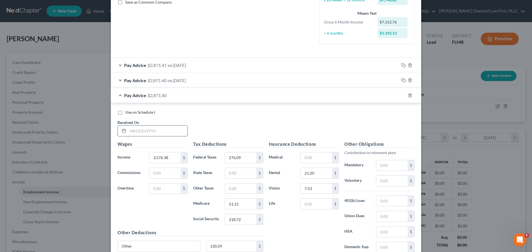
click at [143, 129] on input "text" at bounding box center [157, 131] width 59 height 11
type input "03/13/2025"
click at [237, 218] on input "218.72" at bounding box center [240, 219] width 31 height 11
click at [240, 219] on input "218.72" at bounding box center [240, 219] width 31 height 11
type input "218.71"
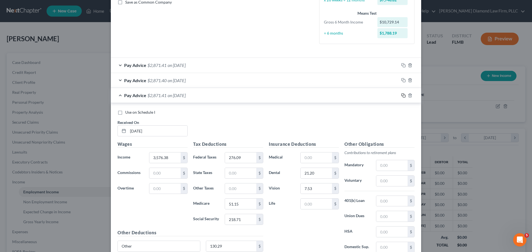
click at [401, 96] on icon "button" at bounding box center [403, 95] width 4 height 4
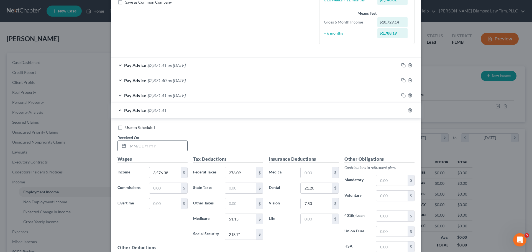
click at [164, 145] on input "text" at bounding box center [157, 146] width 59 height 11
type input "03/27/2025"
click at [241, 233] on input "218.71" at bounding box center [240, 234] width 31 height 11
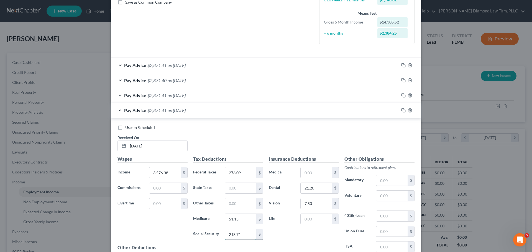
click at [241, 233] on input "218.71" at bounding box center [240, 234] width 31 height 11
click at [241, 237] on input "218.71" at bounding box center [240, 234] width 31 height 11
type input "218.72"
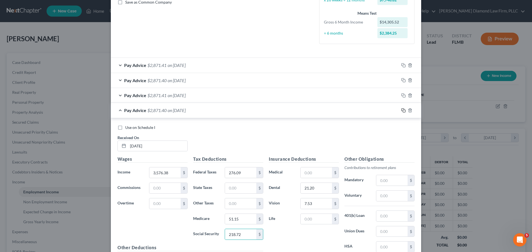
click at [401, 109] on icon "button" at bounding box center [403, 110] width 4 height 4
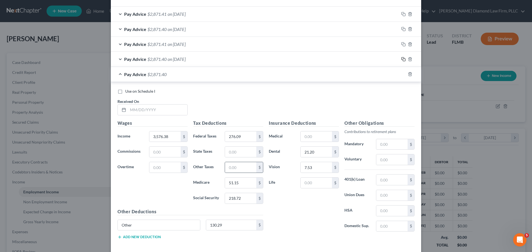
scroll to position [186, 0]
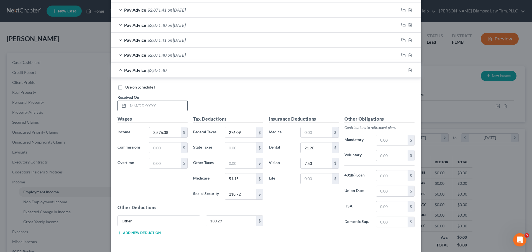
click at [153, 107] on input "text" at bounding box center [157, 106] width 59 height 11
click at [135, 112] on div "Use on Schedule I Received On *" at bounding box center [266, 99] width 302 height 31
click at [139, 104] on input "text" at bounding box center [157, 106] width 59 height 11
type input "04/10/2025"
click at [167, 131] on input "3,576.38" at bounding box center [164, 132] width 31 height 11
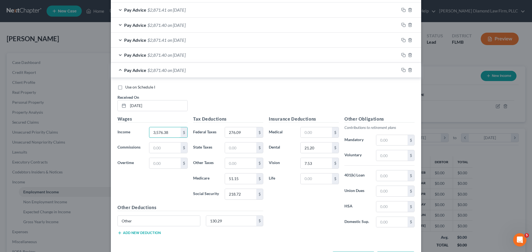
drag, startPoint x: 167, startPoint y: 131, endPoint x: 138, endPoint y: 131, distance: 29.1
click at [138, 131] on div "Income * 3,576.38 $" at bounding box center [153, 132] width 76 height 11
type input "3,811.20"
type input "326.20"
type input "54.56"
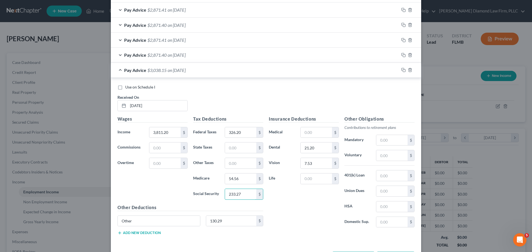
type input "233.27"
drag, startPoint x: 232, startPoint y: 221, endPoint x: 234, endPoint y: 218, distance: 3.5
click at [232, 221] on input "130.29" at bounding box center [231, 221] width 50 height 11
type input "137.34"
click at [401, 69] on icon "button" at bounding box center [403, 70] width 4 height 4
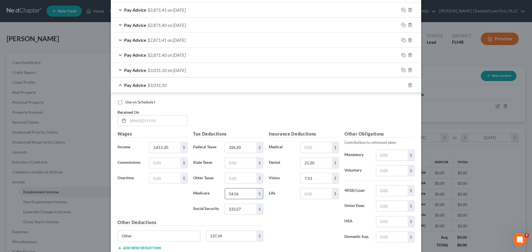
click at [245, 193] on input "54.56" at bounding box center [240, 194] width 31 height 11
click at [244, 193] on input "54.56" at bounding box center [240, 194] width 31 height 11
type input "54.55"
click at [138, 118] on input "text" at bounding box center [157, 120] width 59 height 11
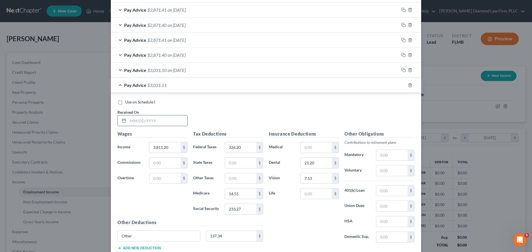
click at [134, 122] on input "text" at bounding box center [157, 120] width 59 height 11
type input "04/24/2025"
click at [401, 86] on icon "button" at bounding box center [403, 85] width 4 height 4
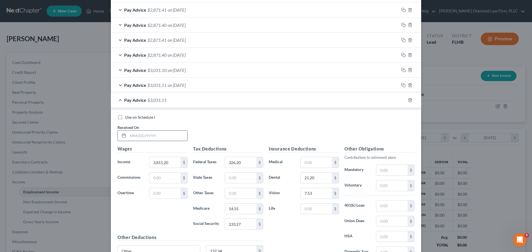
click at [150, 133] on input "text" at bounding box center [157, 136] width 59 height 11
type input "05/08/2025"
click at [242, 211] on input "54.55" at bounding box center [240, 209] width 31 height 11
click at [240, 209] on input "54.55" at bounding box center [240, 209] width 31 height 11
click at [235, 208] on input "54.55" at bounding box center [240, 209] width 31 height 11
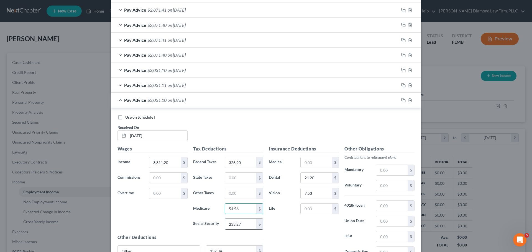
type input "54.56"
click at [243, 225] on input "233.27" at bounding box center [240, 224] width 31 height 11
click at [242, 225] on input "233.27" at bounding box center [240, 224] width 31 height 11
type input "233.28"
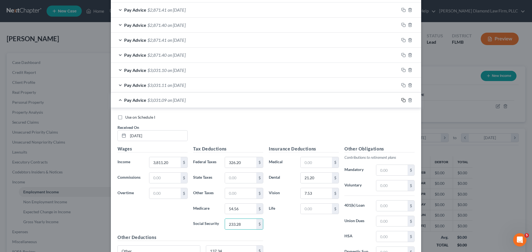
click at [401, 100] on icon "button" at bounding box center [403, 100] width 4 height 4
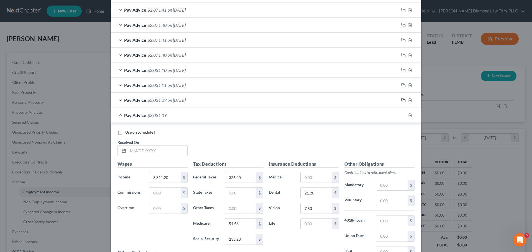
scroll to position [213, 0]
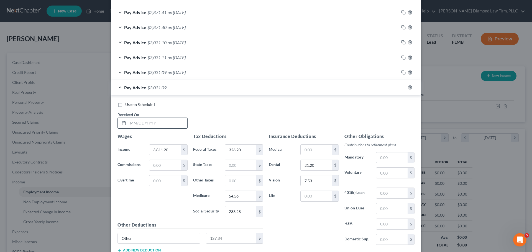
click at [149, 122] on input "text" at bounding box center [157, 123] width 59 height 11
type input "05/22/2025"
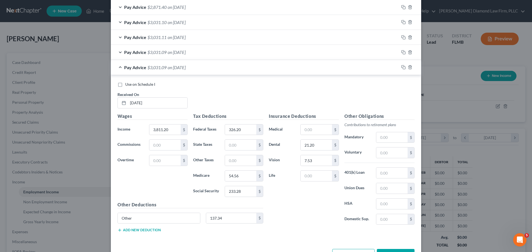
scroll to position [253, 0]
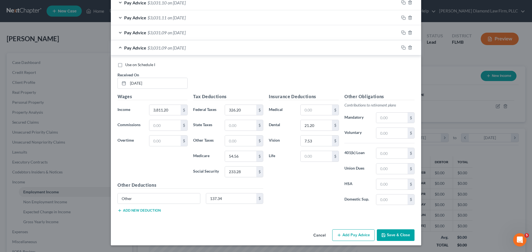
click at [143, 213] on button "Add new deduction" at bounding box center [138, 210] width 43 height 4
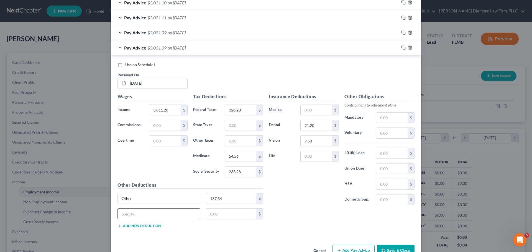
click at [139, 213] on input "text" at bounding box center [159, 214] width 82 height 11
type input "Garnishment"
type input "767.21"
click at [235, 156] on input "54.56" at bounding box center [240, 156] width 31 height 11
click at [239, 156] on input "54.56" at bounding box center [240, 156] width 31 height 11
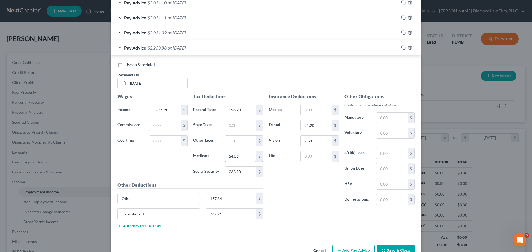
click at [239, 156] on input "54.56" at bounding box center [240, 156] width 31 height 11
type input "54.55"
type input "233.27"
click at [401, 47] on icon "button" at bounding box center [402, 47] width 2 height 2
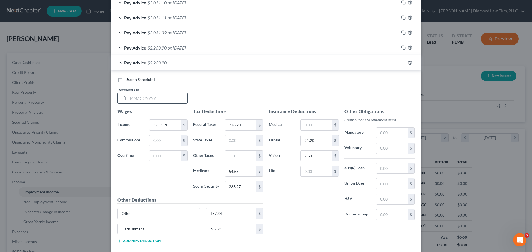
click at [152, 97] on input "text" at bounding box center [157, 98] width 59 height 11
type input "06/05/2025"
click at [240, 123] on input "326.20" at bounding box center [240, 125] width 31 height 11
type input "392.85"
click at [166, 120] on input "3,811.20" at bounding box center [164, 125] width 31 height 11
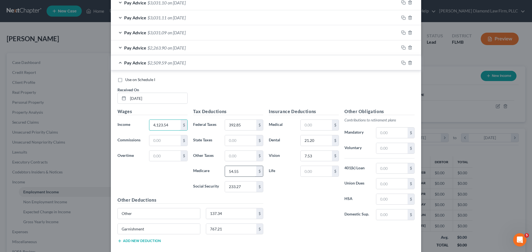
type input "4,123.54"
click at [241, 171] on input "54.55" at bounding box center [240, 171] width 31 height 11
type input "59.09"
type input "252.64"
click at [231, 210] on input "137.34" at bounding box center [231, 213] width 50 height 11
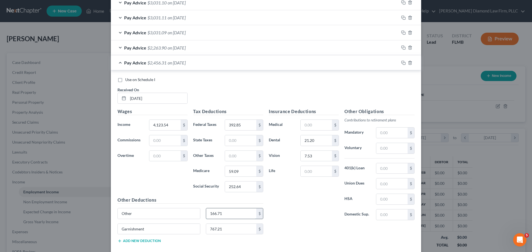
click at [234, 214] on input "166.71" at bounding box center [231, 213] width 50 height 11
type input "166.7"
click at [164, 127] on input "4,123.54" at bounding box center [164, 125] width 31 height 11
type input "4,123.54"
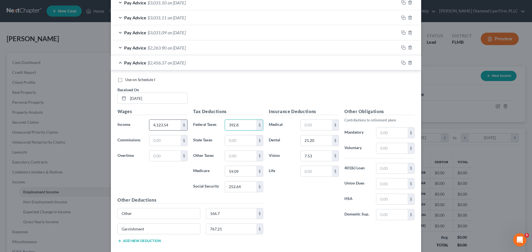
type input "392.85"
type input "59.09"
type input "252.64"
click at [217, 214] on input "166.7" at bounding box center [231, 213] width 50 height 11
drag, startPoint x: 221, startPoint y: 214, endPoint x: 193, endPoint y: 217, distance: 27.8
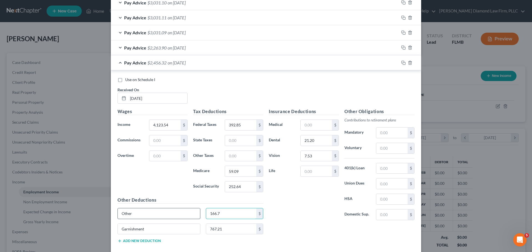
click at [193, 217] on div "Other 166.7 $" at bounding box center [190, 216] width 151 height 16
type input "146.71"
click at [401, 63] on icon "button" at bounding box center [403, 63] width 4 height 4
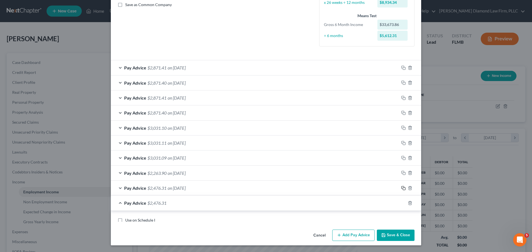
scroll to position [253, 0]
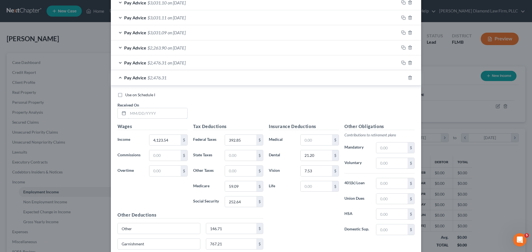
click at [152, 114] on input "text" at bounding box center [157, 113] width 59 height 11
type input "06/18/2025"
type input "3,811.20"
type input "326.20"
type input "54.56"
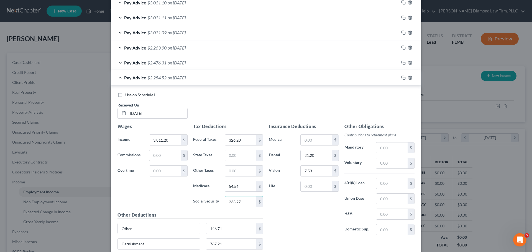
type input "233.27"
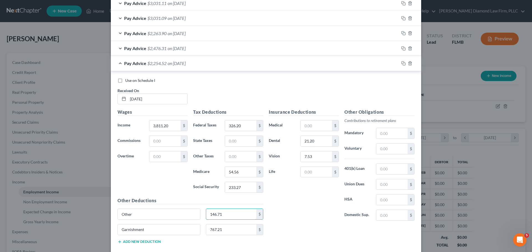
scroll to position [281, 0]
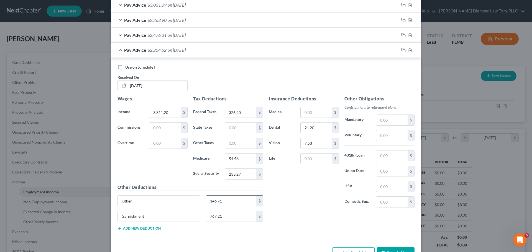
click at [240, 204] on input "146.71" at bounding box center [231, 201] width 50 height 11
type input "137.34"
click at [401, 49] on icon "button" at bounding box center [403, 50] width 4 height 4
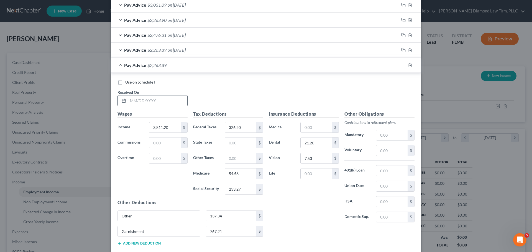
click at [138, 105] on input "text" at bounding box center [157, 101] width 59 height 11
type input "07/17/2025"
type input "4,168.16"
type input "402.38"
type input "59.73"
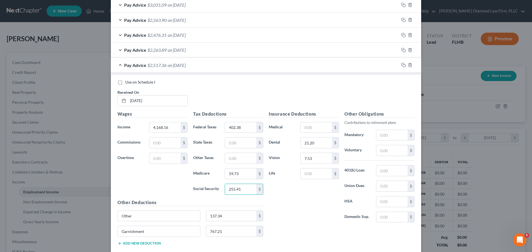
type input "255.41"
click at [235, 216] on input "137.34" at bounding box center [231, 216] width 50 height 11
drag, startPoint x: 232, startPoint y: 216, endPoint x: 188, endPoint y: 209, distance: 44.7
click at [188, 209] on div "Other Deductions Other 137.34 $ Garnishment 767.21 $ Add new deduction" at bounding box center [190, 224] width 151 height 51
type input "148.04"
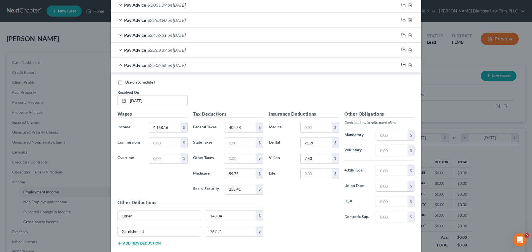
click at [403, 65] on rect "button" at bounding box center [404, 66] width 2 height 2
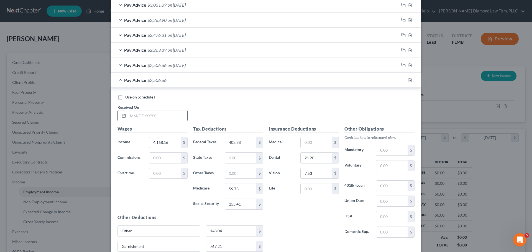
click at [159, 115] on input "text" at bounding box center [157, 115] width 59 height 11
type input "07/31/2025"
click at [170, 140] on input "4,168.16" at bounding box center [164, 142] width 31 height 11
drag, startPoint x: 158, startPoint y: 141, endPoint x: 144, endPoint y: 142, distance: 13.3
click at [146, 142] on div "4,168.16 $" at bounding box center [168, 142] width 44 height 11
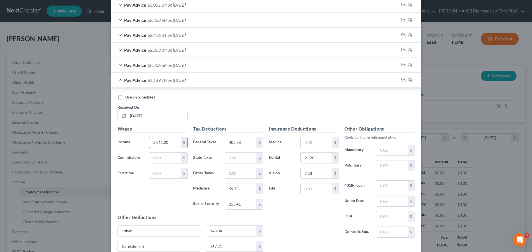
type input "3,811.20"
type input "336.92"
type input "55.27"
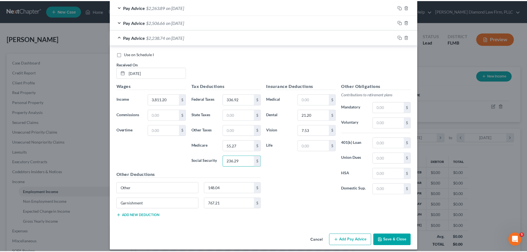
scroll to position [329, 0]
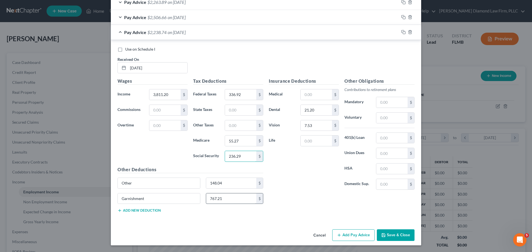
type input "236.29"
click at [233, 201] on input "767.21" at bounding box center [231, 199] width 50 height 11
click at [164, 198] on input "Garnishment" at bounding box center [159, 199] width 82 height 11
type input "G"
click at [236, 180] on input "148.04" at bounding box center [231, 183] width 50 height 11
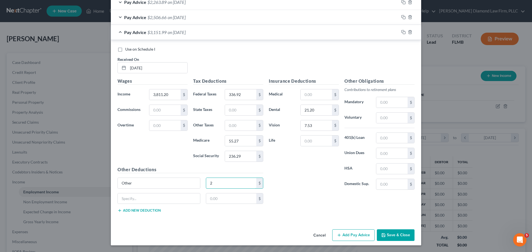
type input "2"
click at [279, 172] on div "Insurance Deductions Medical $ Dental 21.20 $ Vision 7.53 $ Life $" at bounding box center [304, 136] width 76 height 117
click at [224, 182] on input "2" at bounding box center [231, 183] width 50 height 11
click at [336, 108] on div "21.20 $" at bounding box center [319, 110] width 44 height 11
click at [320, 109] on input "21.20" at bounding box center [315, 110] width 31 height 11
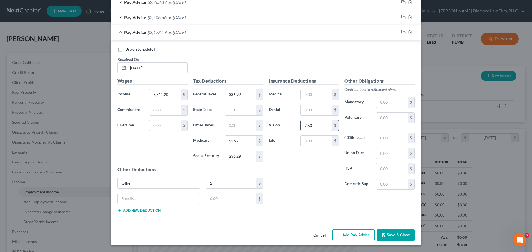
click at [314, 125] on input "7.53" at bounding box center [315, 125] width 31 height 11
click at [236, 183] on input "2" at bounding box center [231, 183] width 50 height 11
type input "116.34"
drag, startPoint x: 390, startPoint y: 231, endPoint x: 393, endPoint y: 233, distance: 3.5
click at [390, 231] on button "Save & Close" at bounding box center [396, 236] width 38 height 12
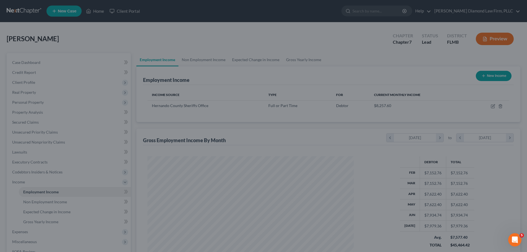
scroll to position [276780, 276666]
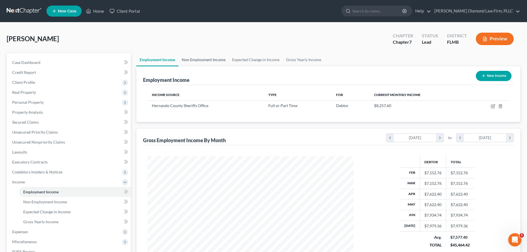
click at [205, 60] on link "Non Employment Income" at bounding box center [204, 59] width 50 height 13
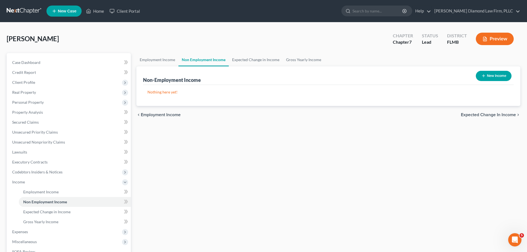
click at [483, 75] on icon "button" at bounding box center [484, 76] width 4 height 4
select select "0"
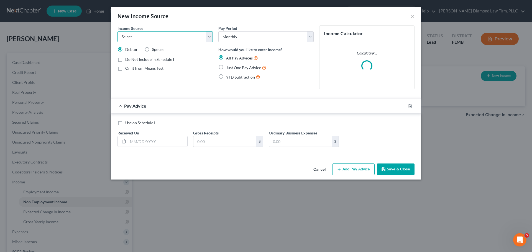
click at [192, 33] on select "Select Unemployment Disability (from employer) Pension Retirement Social Securi…" at bounding box center [164, 36] width 95 height 11
select select "13"
click at [117, 31] on select "Select Unemployment Disability (from employer) Pension Retirement Social Securi…" at bounding box center [164, 36] width 95 height 11
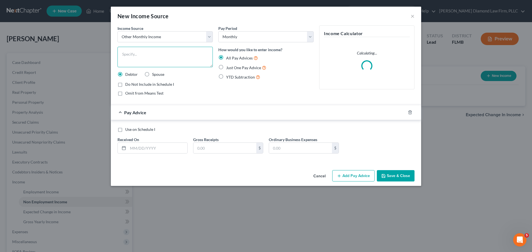
click at [151, 55] on textarea at bounding box center [164, 57] width 95 height 20
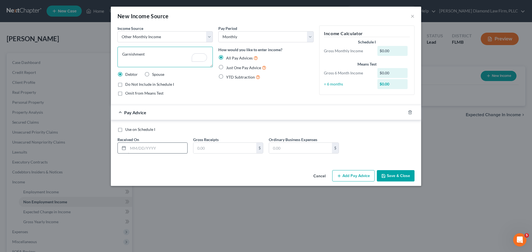
type textarea "Garnishment"
click at [138, 145] on input "text" at bounding box center [157, 148] width 59 height 11
click at [125, 84] on label "Do Not Include in Schedule I" at bounding box center [149, 85] width 49 height 6
click at [127, 84] on input "Do Not Include in Schedule I" at bounding box center [129, 84] width 4 height 4
checkbox input "true"
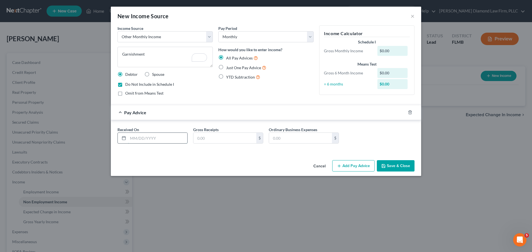
click at [149, 142] on input "text" at bounding box center [157, 138] width 59 height 11
click at [169, 135] on input "07/31/20205" at bounding box center [157, 138] width 59 height 11
type input "07/31/2025"
type input "3,836.05"
click at [399, 173] on div "Cancel Add Pay Advice Save & Close" at bounding box center [266, 167] width 310 height 18
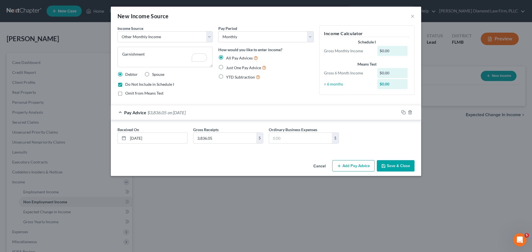
click at [394, 165] on button "Save & Close" at bounding box center [396, 166] width 38 height 12
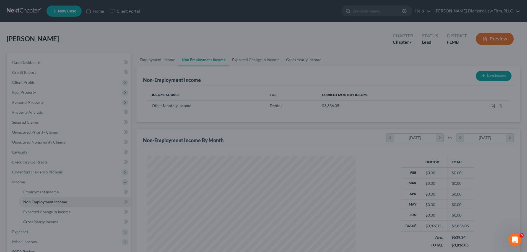
scroll to position [276780, 276666]
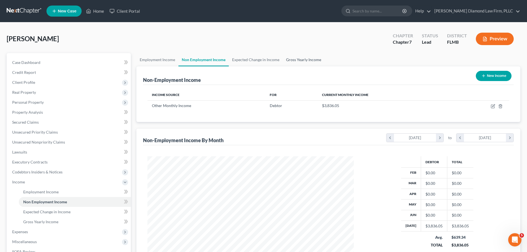
click at [315, 60] on link "Gross Yearly Income" at bounding box center [304, 59] width 42 height 13
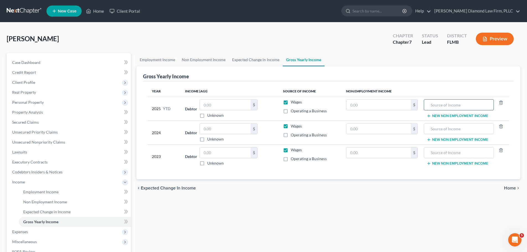
click at [431, 103] on input "text" at bounding box center [459, 105] width 64 height 11
type input "Garnishment"
click at [369, 106] on input "text" at bounding box center [379, 105] width 65 height 11
type input "3,836.05"
click at [211, 108] on input "text" at bounding box center [225, 105] width 51 height 11
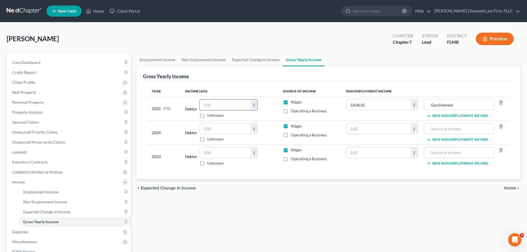
click at [222, 105] on input "text" at bounding box center [225, 105] width 51 height 11
type input "74,778.03"
click at [221, 127] on input "text" at bounding box center [225, 129] width 51 height 11
type input "88,468"
click at [222, 158] on div "$ Unknown" at bounding box center [229, 156] width 58 height 19
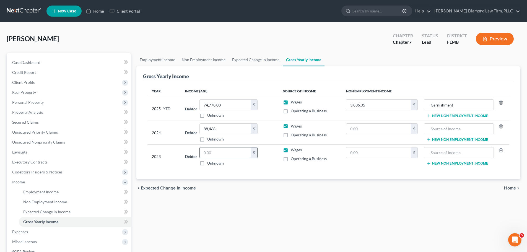
click at [223, 157] on input "text" at bounding box center [225, 153] width 51 height 11
type input "80,144"
click at [200, 55] on link "Non Employment Income" at bounding box center [204, 59] width 50 height 13
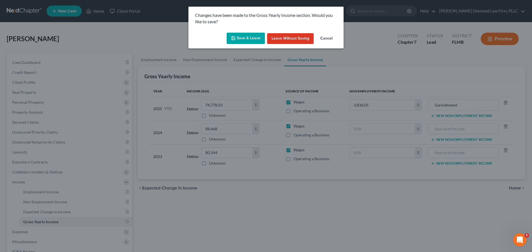
click at [235, 37] on button "Save & Leave" at bounding box center [245, 39] width 38 height 12
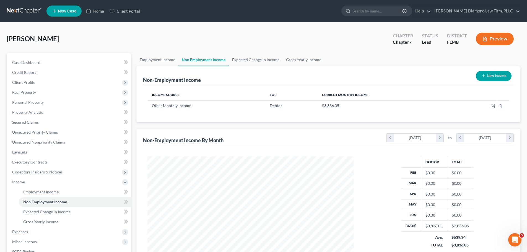
scroll to position [103, 218]
drag, startPoint x: 80, startPoint y: 169, endPoint x: 89, endPoint y: 171, distance: 8.8
click at [89, 171] on span "Codebtors Insiders & Notices" at bounding box center [69, 172] width 123 height 10
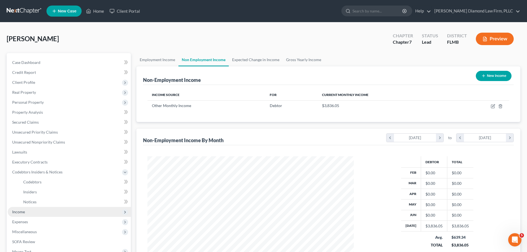
click at [29, 213] on span "Income" at bounding box center [69, 212] width 123 height 10
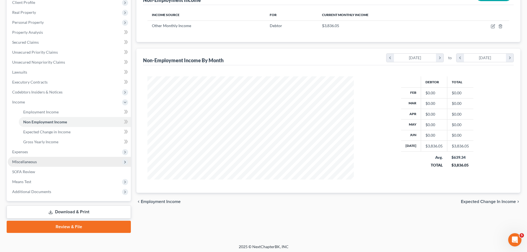
scroll to position [82, 0]
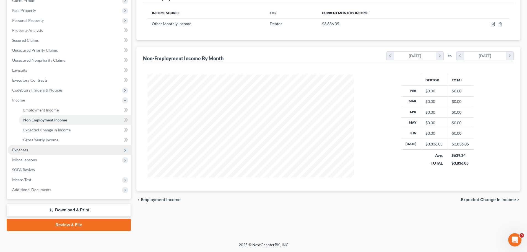
click at [30, 149] on span "Expenses" at bounding box center [69, 150] width 123 height 10
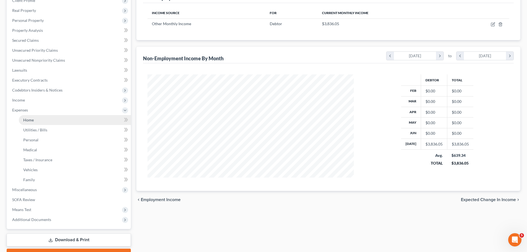
click at [34, 121] on span "Home" at bounding box center [28, 120] width 11 height 5
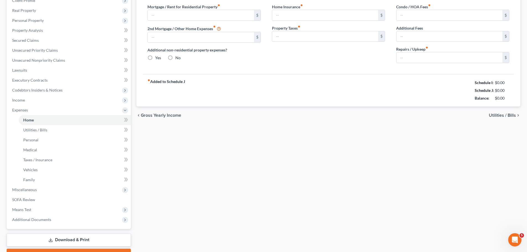
scroll to position [3, 0]
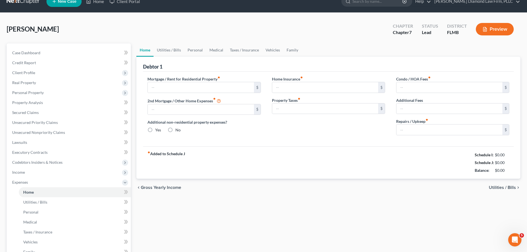
type input "0.00"
radio input "true"
type input "0.00"
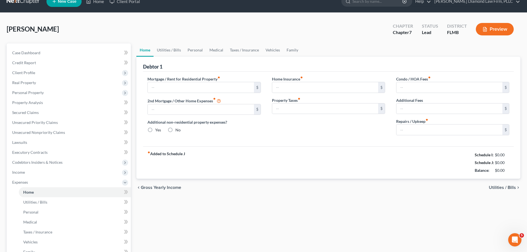
type input "0.00"
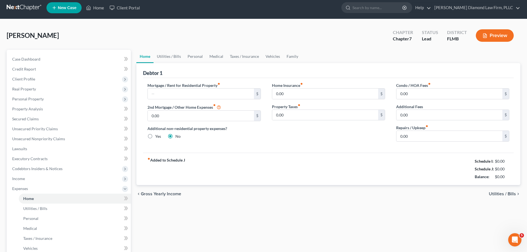
scroll to position [0, 0]
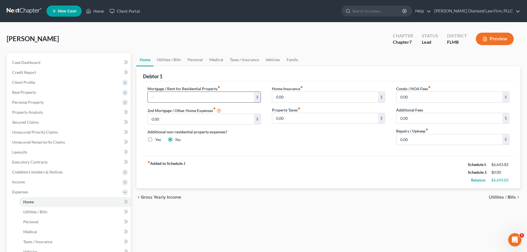
click at [172, 100] on input "text" at bounding box center [201, 97] width 106 height 11
type input "2,484.95"
click at [174, 58] on link "Utilities / Bills" at bounding box center [169, 59] width 31 height 13
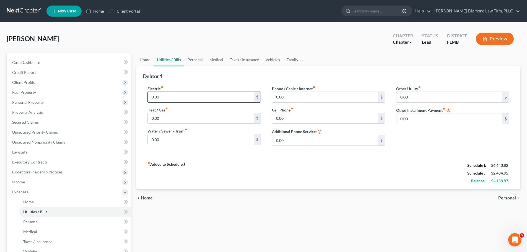
click at [174, 96] on input "0.00" at bounding box center [201, 97] width 106 height 11
type input "300"
click at [193, 144] on input "0.00" at bounding box center [201, 139] width 106 height 11
type input "150"
click at [288, 117] on input "0.00" at bounding box center [325, 118] width 106 height 11
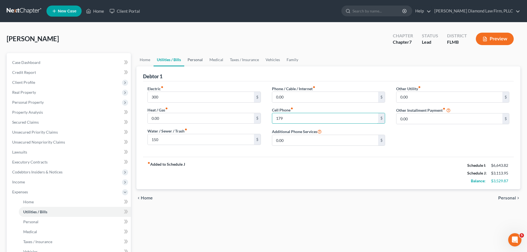
type input "179"
click at [193, 59] on link "Personal" at bounding box center [195, 59] width 22 height 13
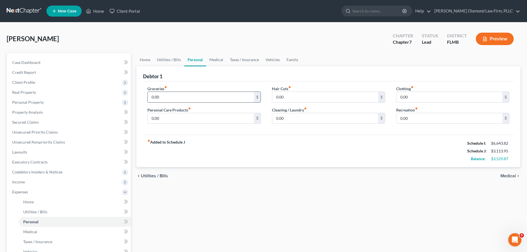
click at [175, 94] on input "0.00" at bounding box center [201, 97] width 106 height 11
type input "400"
click at [422, 96] on input "0.00" at bounding box center [450, 97] width 106 height 11
type input "50"
click at [231, 56] on link "Taxes / Insurance" at bounding box center [245, 59] width 36 height 13
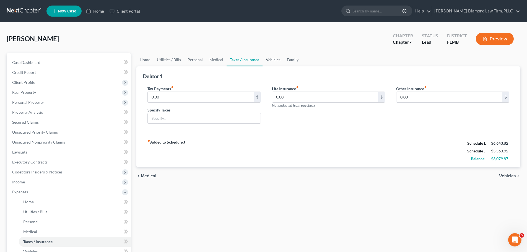
click at [270, 57] on link "Vehicles" at bounding box center [273, 59] width 21 height 13
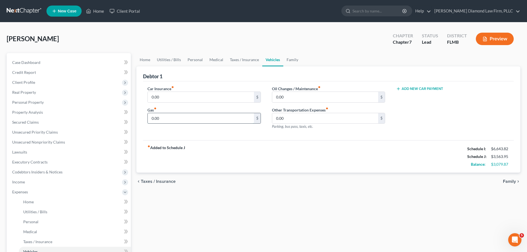
click at [201, 121] on input "0.00" at bounding box center [201, 118] width 106 height 11
type input "80"
click at [241, 59] on link "Taxes / Insurance" at bounding box center [245, 59] width 36 height 13
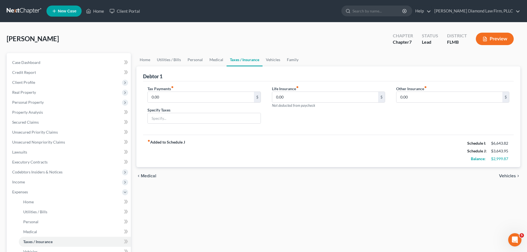
click at [261, 57] on link "Taxes / Insurance" at bounding box center [245, 59] width 36 height 13
drag, startPoint x: 272, startPoint y: 57, endPoint x: 262, endPoint y: 62, distance: 11.4
click at [272, 57] on link "Vehicles" at bounding box center [273, 59] width 21 height 13
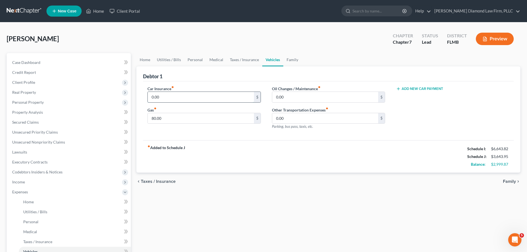
click at [165, 99] on input "0.00" at bounding box center [201, 97] width 106 height 11
click at [38, 181] on span "Income" at bounding box center [69, 182] width 123 height 10
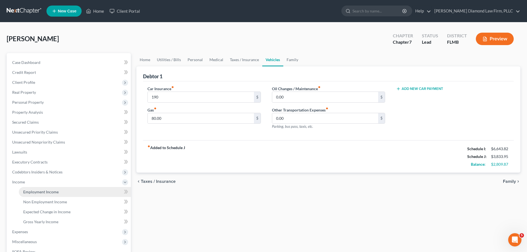
click at [36, 193] on span "Employment Income" at bounding box center [40, 192] width 35 height 5
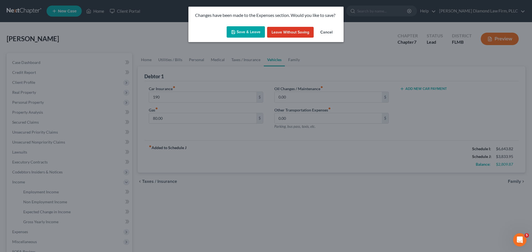
drag, startPoint x: 251, startPoint y: 34, endPoint x: 242, endPoint y: 46, distance: 15.0
click at [251, 34] on button "Save & Leave" at bounding box center [245, 32] width 38 height 12
type input "190.00"
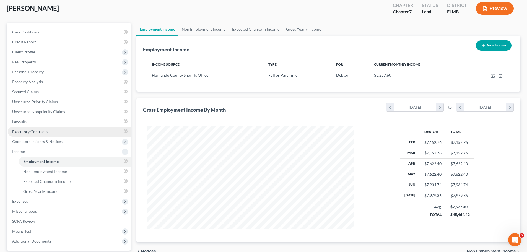
scroll to position [82, 0]
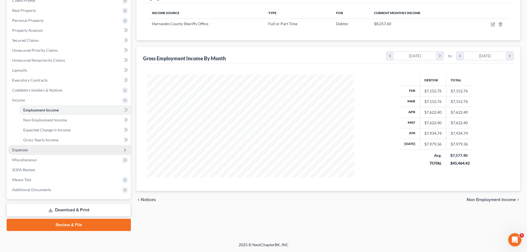
click at [38, 151] on span "Expenses" at bounding box center [69, 150] width 123 height 10
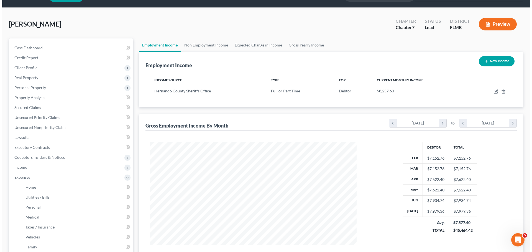
scroll to position [28, 0]
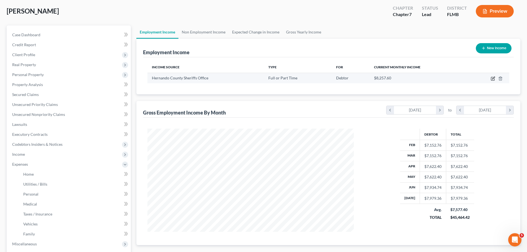
click at [494, 78] on icon "button" at bounding box center [493, 78] width 4 height 4
select select "0"
select select "9"
select select "2"
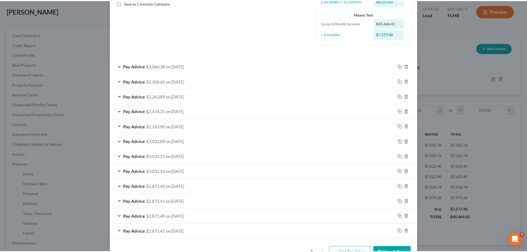
scroll to position [147, 0]
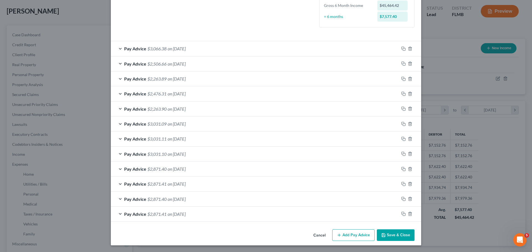
click at [313, 235] on button "Cancel" at bounding box center [319, 235] width 21 height 11
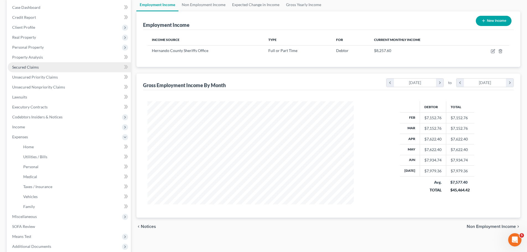
scroll to position [83, 0]
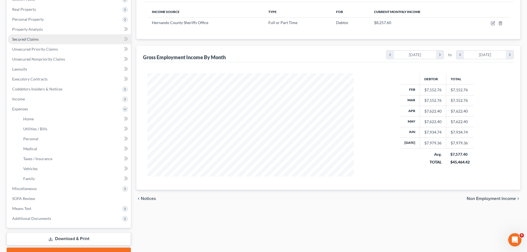
click at [35, 41] on link "Secured Claims" at bounding box center [69, 39] width 123 height 10
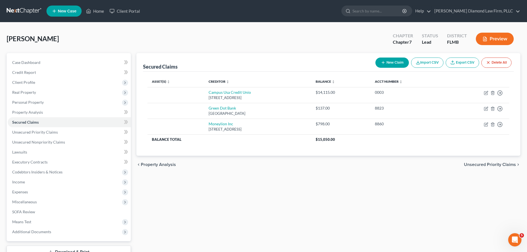
click at [22, 16] on link at bounding box center [24, 11] width 35 height 10
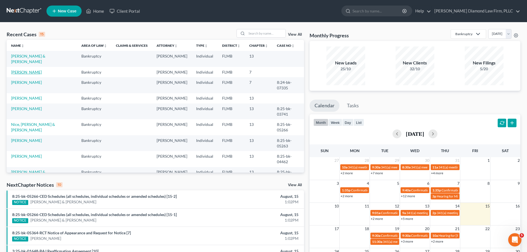
click at [31, 70] on link "[PERSON_NAME]" at bounding box center [26, 72] width 31 height 5
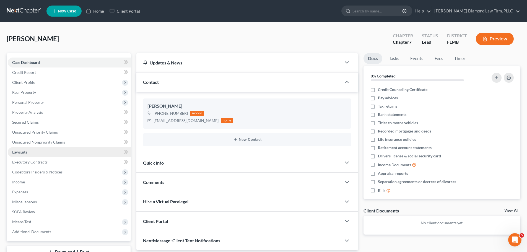
click at [40, 150] on link "Lawsuits" at bounding box center [69, 152] width 123 height 10
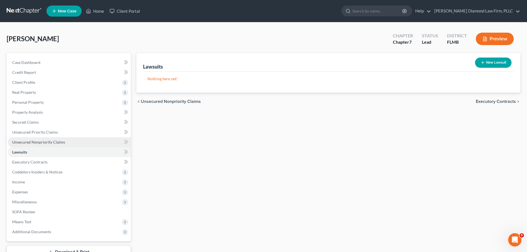
click at [31, 139] on link "Unsecured Nonpriority Claims" at bounding box center [69, 142] width 123 height 10
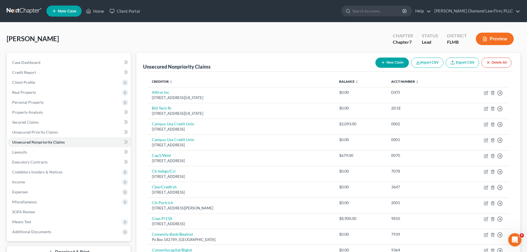
click at [28, 4] on nav "Home New Case Client Portal Ziegler Diamond Law Firm, PLLC elizabeth@attorneyde…" at bounding box center [263, 11] width 527 height 22
click at [27, 9] on link at bounding box center [24, 11] width 35 height 10
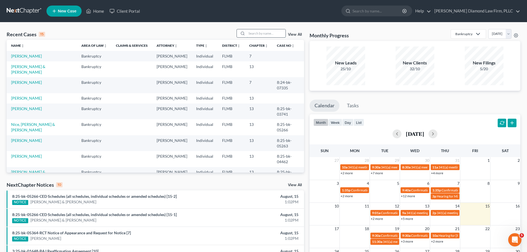
click at [258, 32] on input "search" at bounding box center [266, 33] width 39 height 8
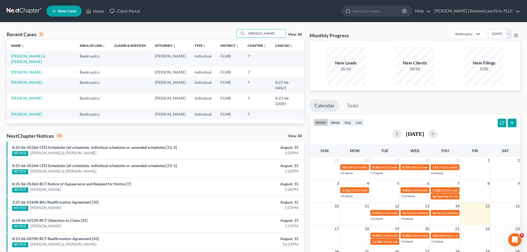
type input "ryan"
click at [31, 67] on td "Ryan, John" at bounding box center [41, 72] width 69 height 10
click at [18, 70] on link "Ryan, John" at bounding box center [26, 72] width 31 height 5
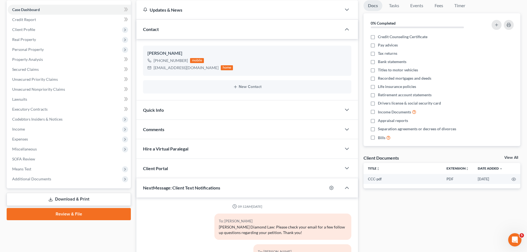
scroll to position [111, 0]
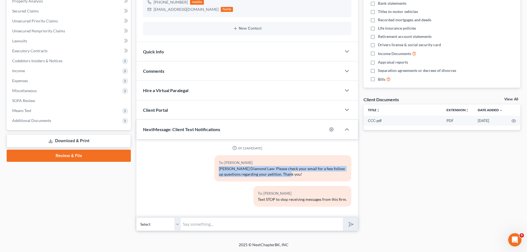
drag, startPoint x: 297, startPoint y: 176, endPoint x: 179, endPoint y: 169, distance: 118.7
click at [179, 169] on div "To: John Ryan Ziegler Diamond Law: Please check your email for a few follow up …" at bounding box center [247, 170] width 214 height 31
copy div "[PERSON_NAME] Diamond Law: Please check your email for a few follow up question…"
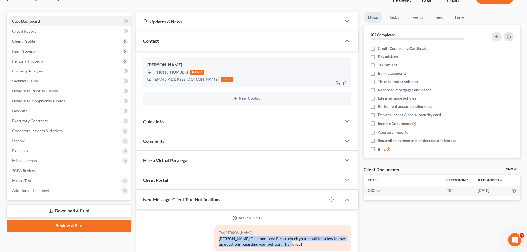
scroll to position [0, 0]
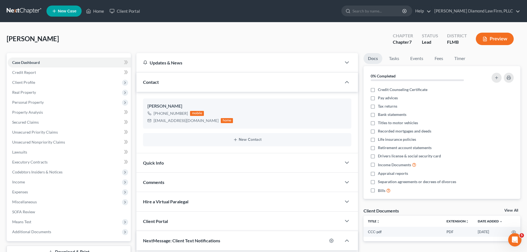
click at [24, 14] on link at bounding box center [24, 11] width 35 height 10
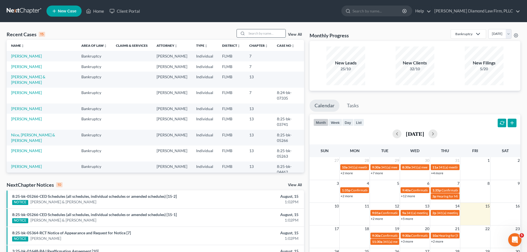
click at [257, 31] on input "search" at bounding box center [266, 33] width 39 height 8
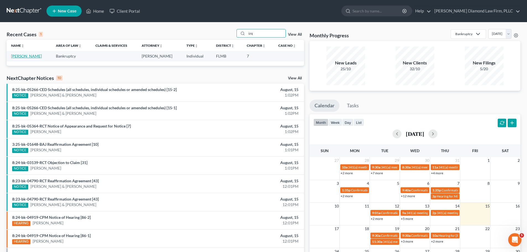
type input "izq"
click at [34, 54] on link "[PERSON_NAME]" at bounding box center [26, 56] width 31 height 5
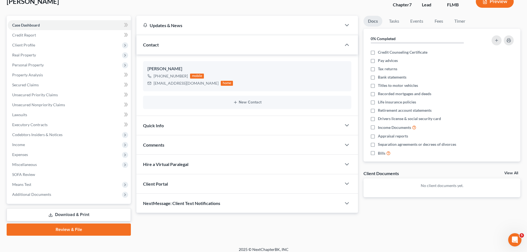
scroll to position [42, 0]
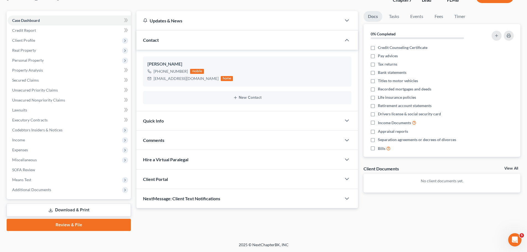
click at [187, 204] on div "NextMessage: Client Text Notifications" at bounding box center [239, 198] width 205 height 19
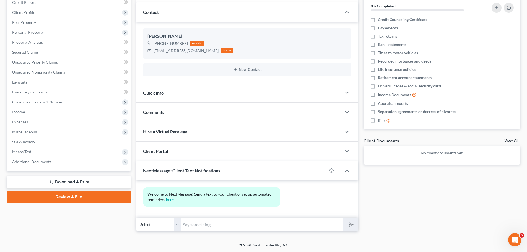
scroll to position [70, 0]
click at [206, 225] on input "text" at bounding box center [262, 225] width 162 height 14
paste input "Ziegler Diamond Law: Please check your email for a few follow up questions rega…"
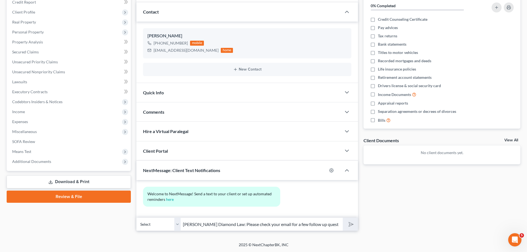
scroll to position [0, 58]
type input "Ziegler Diamond Law: Please check your email for a few follow up questions rega…"
click at [351, 225] on icon "submit" at bounding box center [350, 225] width 8 height 8
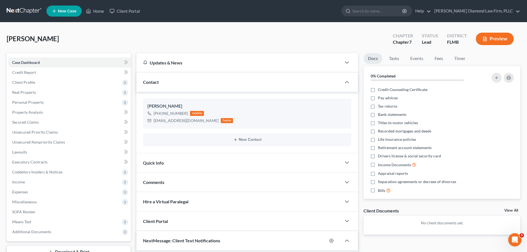
click at [25, 5] on nav "Home New Case Client Portal Ziegler Diamond Law Firm, PLLC elizabeth@attorneyde…" at bounding box center [263, 11] width 527 height 22
click at [24, 8] on link at bounding box center [24, 11] width 35 height 10
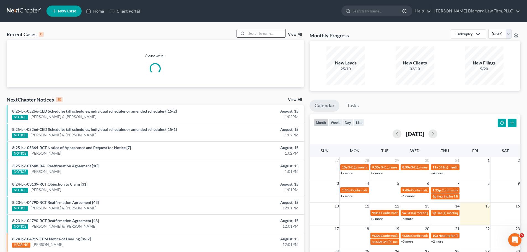
click at [264, 34] on input "search" at bounding box center [266, 33] width 39 height 8
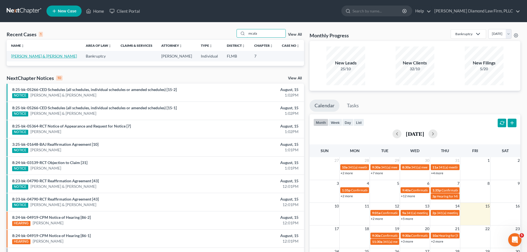
type input "mcala"
click at [63, 57] on link "[PERSON_NAME] & [PERSON_NAME]" at bounding box center [44, 56] width 66 height 5
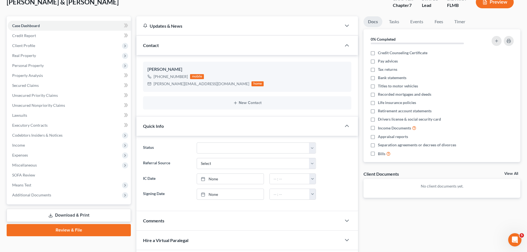
scroll to position [95, 0]
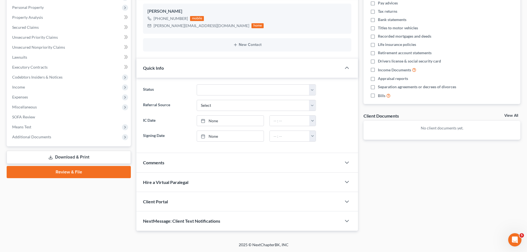
click at [199, 227] on div "NextMessage: Client Text Notifications" at bounding box center [239, 221] width 205 height 19
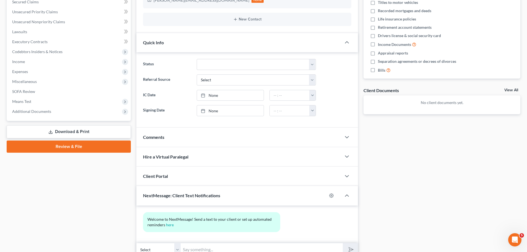
scroll to position [146, 0]
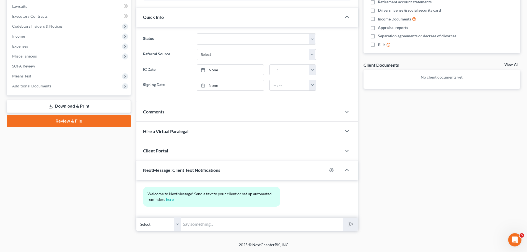
click at [206, 226] on input "text" at bounding box center [262, 225] width 162 height 14
paste input "Ziegler Diamond Law: Please check your email for a few follow up questions rega…"
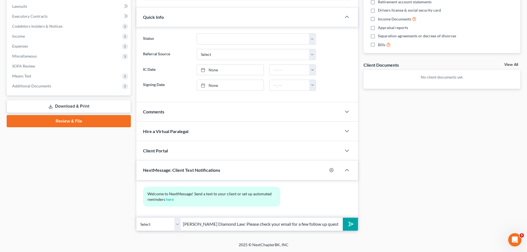
scroll to position [0, 58]
type input "Ziegler Diamond Law: Please check your email for a few follow up questions rega…"
click at [346, 223] on button "submit" at bounding box center [350, 224] width 15 height 13
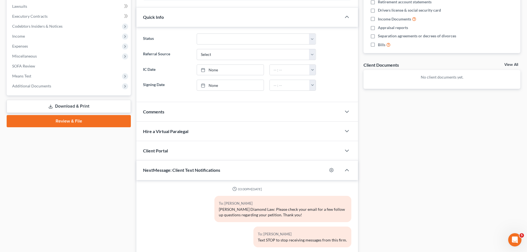
scroll to position [0, 0]
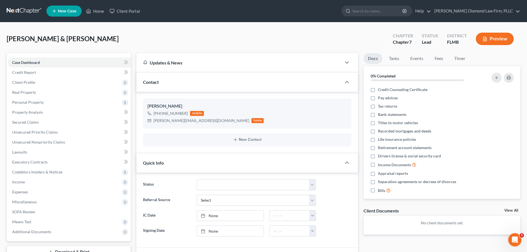
click at [31, 9] on link at bounding box center [24, 11] width 35 height 10
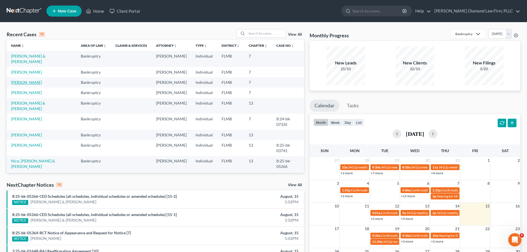
click at [25, 80] on link "[PERSON_NAME]" at bounding box center [26, 82] width 31 height 5
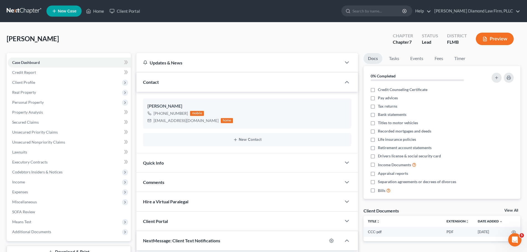
click at [19, 9] on link at bounding box center [24, 11] width 35 height 10
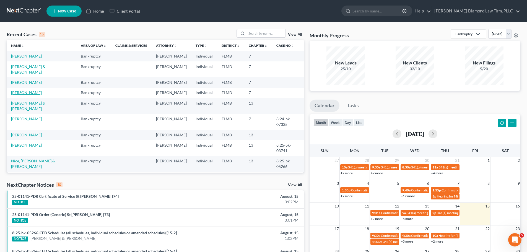
click at [30, 90] on link "[PERSON_NAME]" at bounding box center [26, 92] width 31 height 5
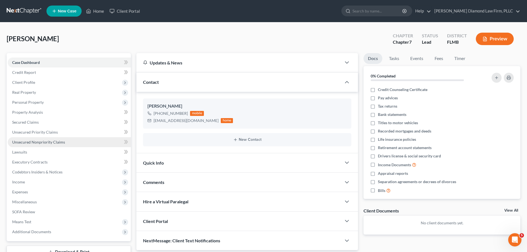
click at [41, 140] on span "Unsecured Nonpriority Claims" at bounding box center [38, 142] width 53 height 5
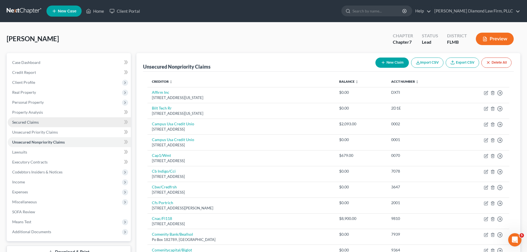
click at [45, 125] on link "Secured Claims" at bounding box center [69, 122] width 123 height 10
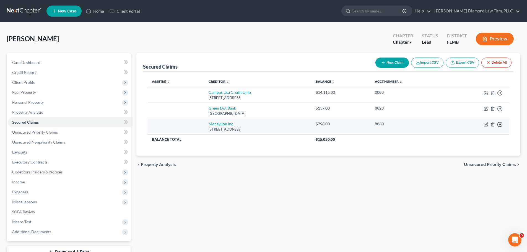
click at [499, 96] on icon "button" at bounding box center [501, 93] width 6 height 6
click at [459, 138] on link "Move to F" at bounding box center [475, 137] width 46 height 9
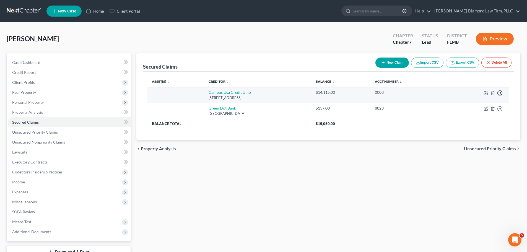
click at [501, 92] on icon "button" at bounding box center [501, 93] width 6 height 6
click at [470, 106] on link "Move to F" at bounding box center [475, 106] width 46 height 9
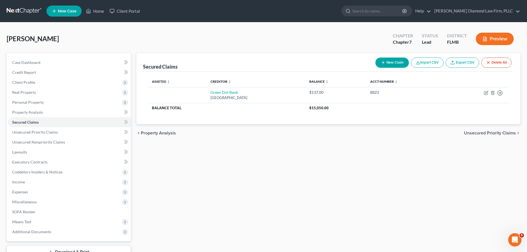
click at [432, 157] on div "Secured Claims New Claim Import CSV Export CSV Delete All Asset(s) expand_more …" at bounding box center [329, 163] width 390 height 220
click at [77, 140] on link "Unsecured Nonpriority Claims" at bounding box center [69, 142] width 123 height 10
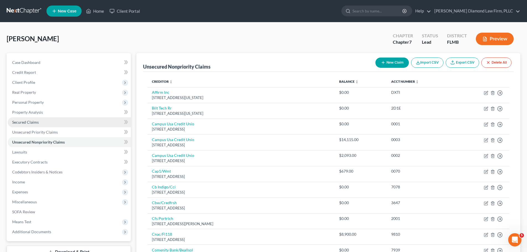
click at [39, 122] on link "Secured Claims" at bounding box center [69, 122] width 123 height 10
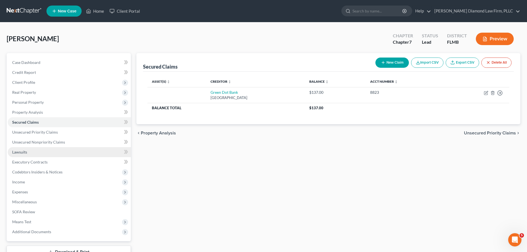
click at [33, 152] on link "Lawsuits" at bounding box center [69, 152] width 123 height 10
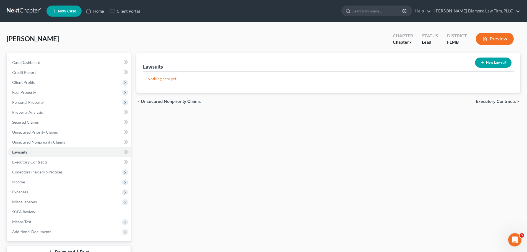
click at [332, 169] on div "Lawsuits New Lawsuit Nothing here yet! Court Name Date Filed Status Creditor Na…" at bounding box center [329, 163] width 390 height 220
click at [40, 104] on span "Personal Property" at bounding box center [69, 102] width 123 height 10
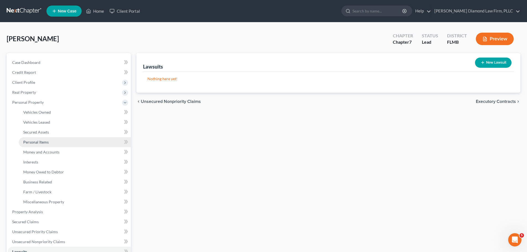
click at [53, 145] on link "Personal Items" at bounding box center [75, 142] width 112 height 10
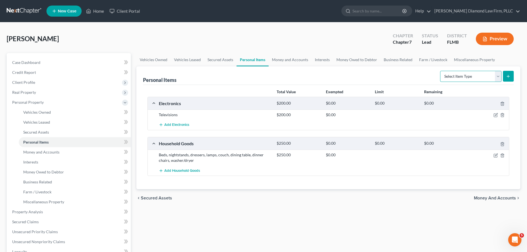
click at [477, 77] on select "Select Item Type Clothing Collectibles Of Value Electronics Firearms Household …" at bounding box center [471, 76] width 61 height 11
select select "clothing"
click at [441, 71] on select "Select Item Type Clothing Collectibles Of Value Electronics Firearms Household …" at bounding box center [471, 76] width 61 height 11
click at [508, 80] on button "submit" at bounding box center [508, 76] width 11 height 11
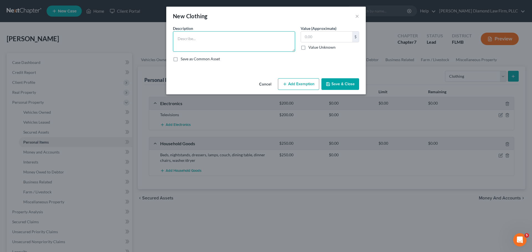
click at [207, 39] on textarea at bounding box center [234, 41] width 122 height 20
type textarea "Clothing and shoes"
type input "100"
click at [349, 82] on button "Save & Close" at bounding box center [340, 84] width 38 height 12
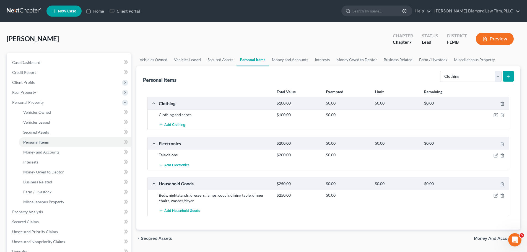
click at [257, 240] on div "chevron_left Secured Assets Money and Accounts chevron_right" at bounding box center [329, 239] width 384 height 18
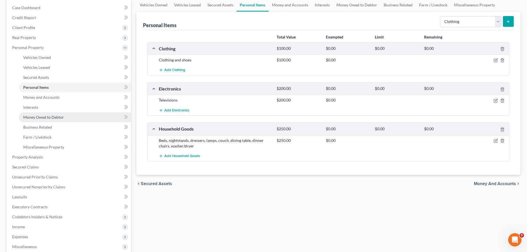
scroll to position [55, 0]
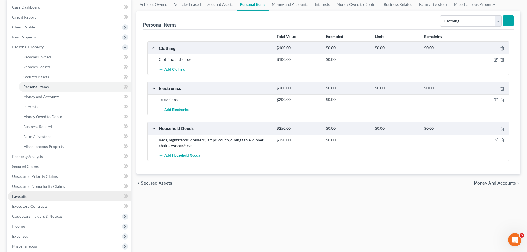
click at [23, 200] on link "Lawsuits" at bounding box center [69, 197] width 123 height 10
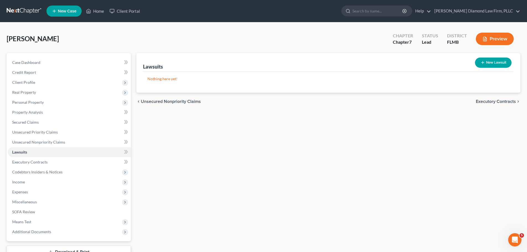
click at [218, 118] on div "Lawsuits New Lawsuit Nothing here yet! Court Name Date Filed Status Creditor Na…" at bounding box center [329, 163] width 390 height 220
click at [285, 172] on div "Lawsuits New Lawsuit Nothing here yet! Court Name Date Filed Status Creditor Na…" at bounding box center [329, 163] width 390 height 220
click at [20, 11] on link at bounding box center [24, 11] width 35 height 10
